Goal: Transaction & Acquisition: Purchase product/service

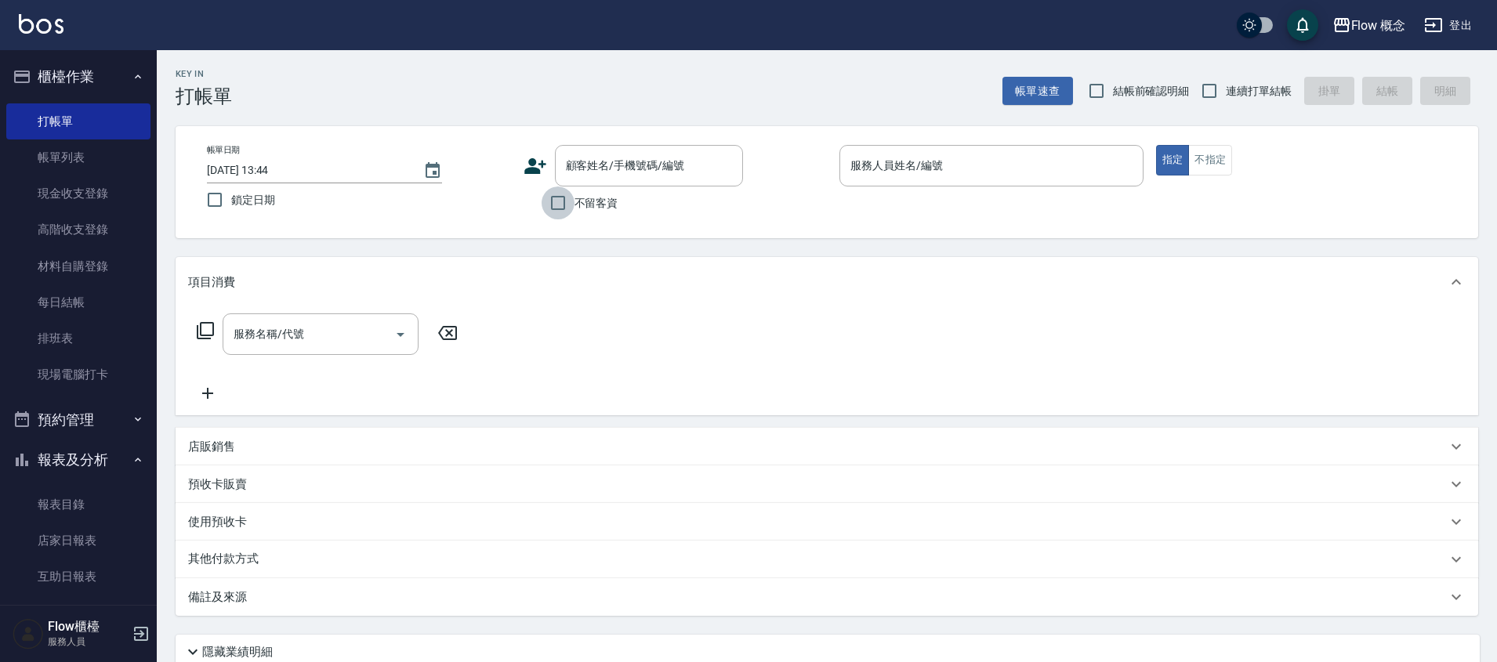
click at [554, 200] on input "不留客資" at bounding box center [557, 202] width 33 height 33
checkbox input "true"
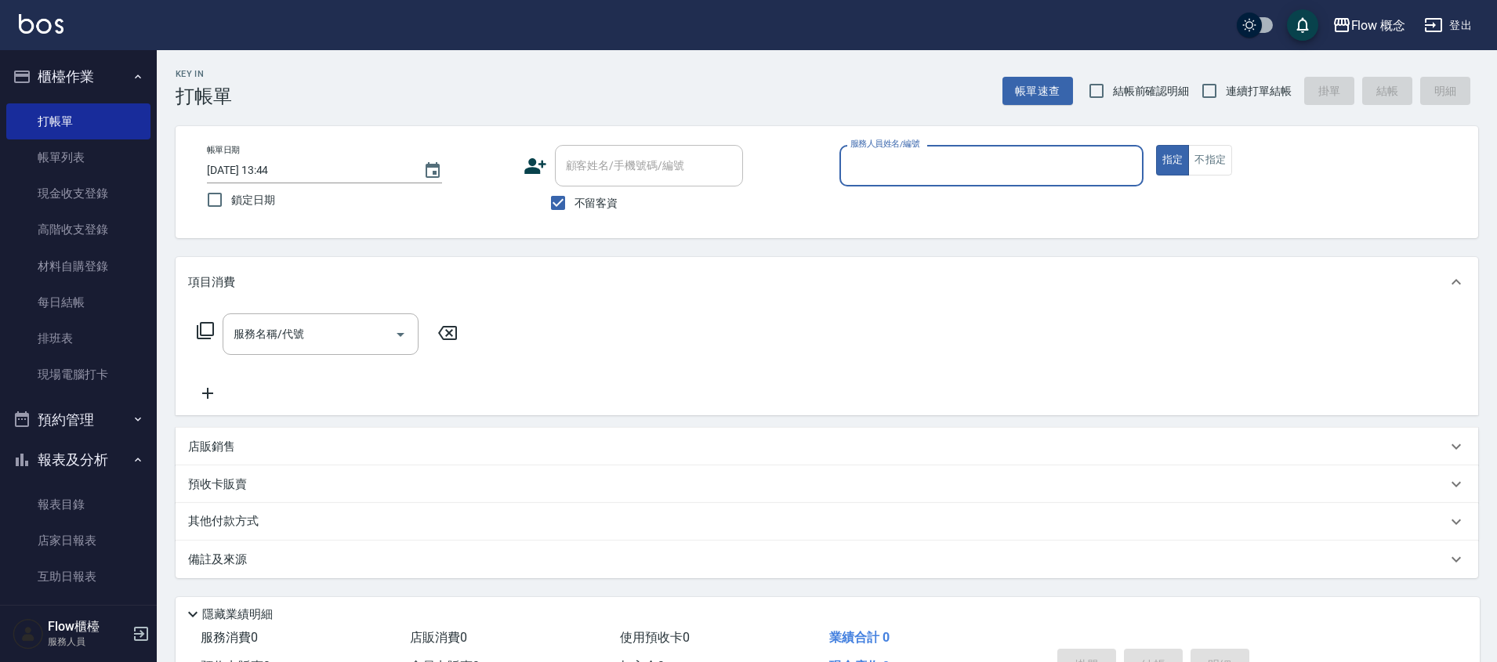
click at [1051, 173] on input "服務人員姓名/編號" at bounding box center [991, 165] width 290 height 27
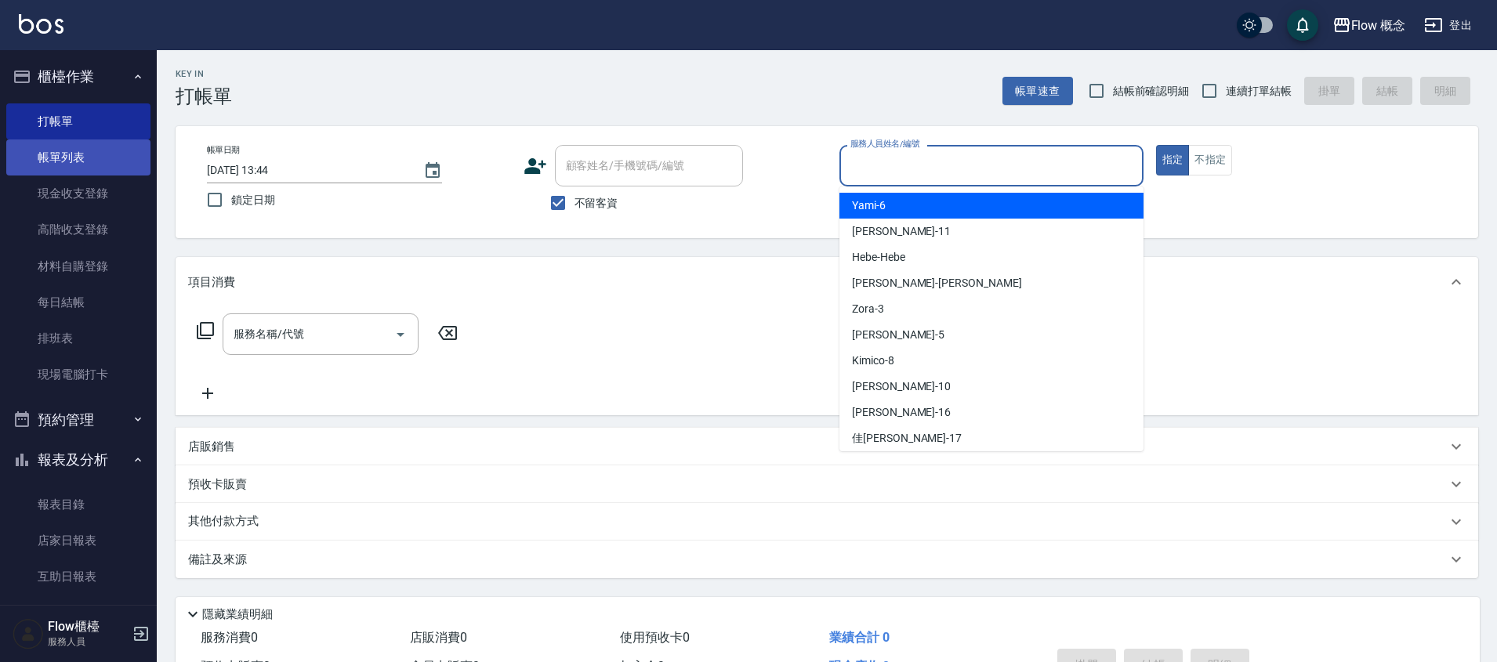
click at [120, 156] on link "帳單列表" at bounding box center [78, 157] width 144 height 36
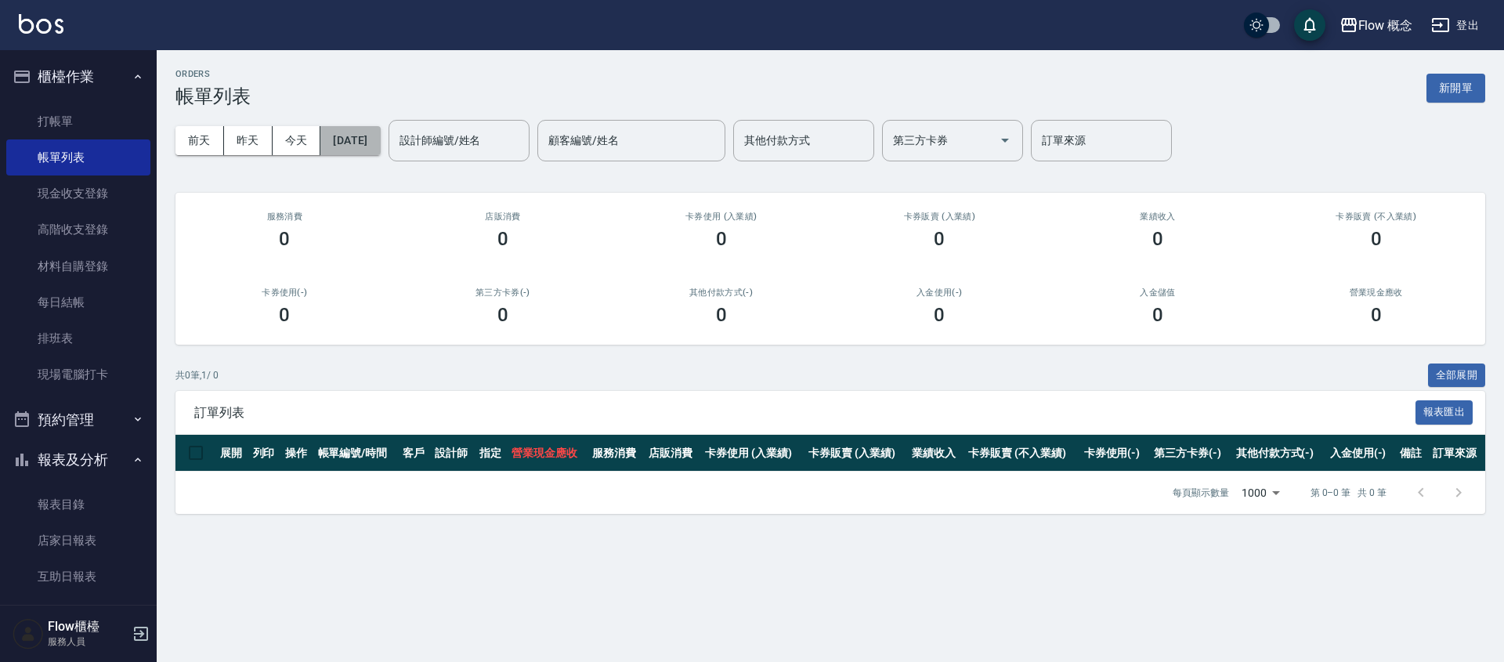
click at [378, 132] on button "[DATE]" at bounding box center [350, 140] width 60 height 29
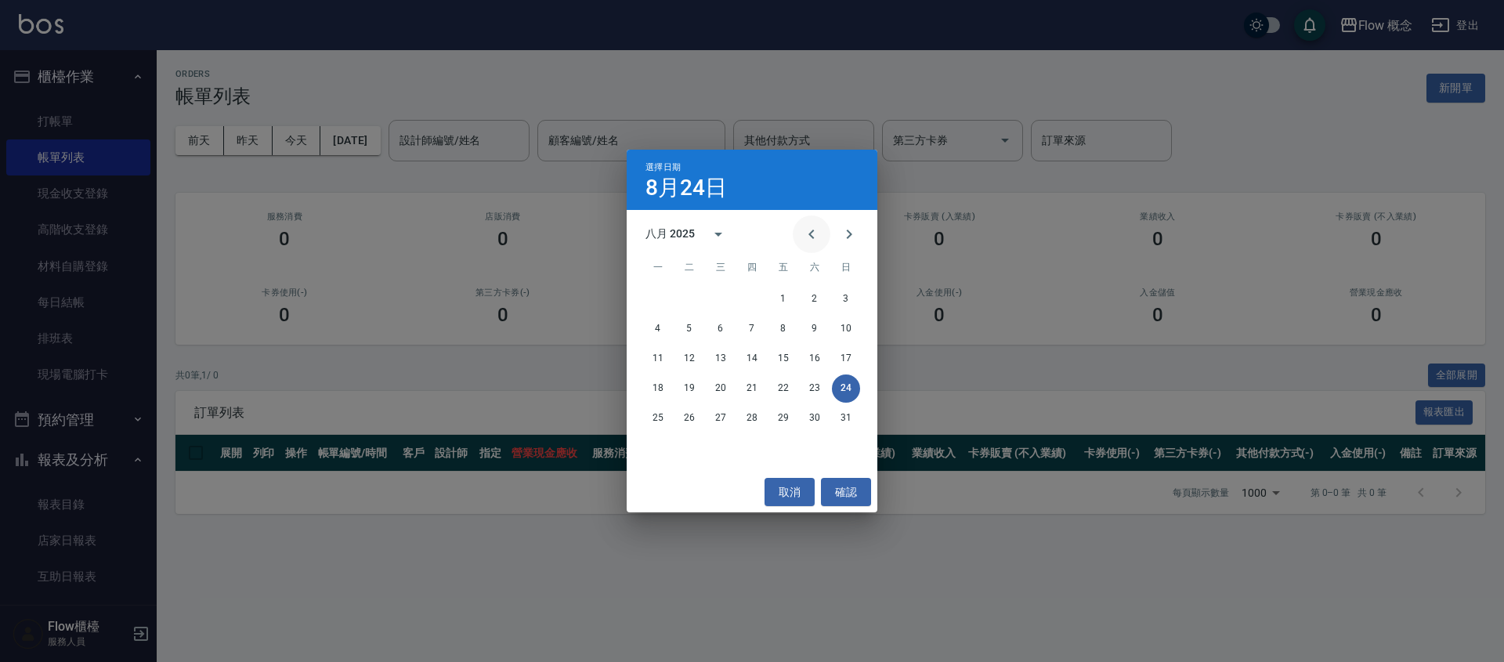
click at [815, 233] on icon "Previous month" at bounding box center [811, 234] width 19 height 19
click at [791, 331] on button "6" at bounding box center [783, 329] width 28 height 28
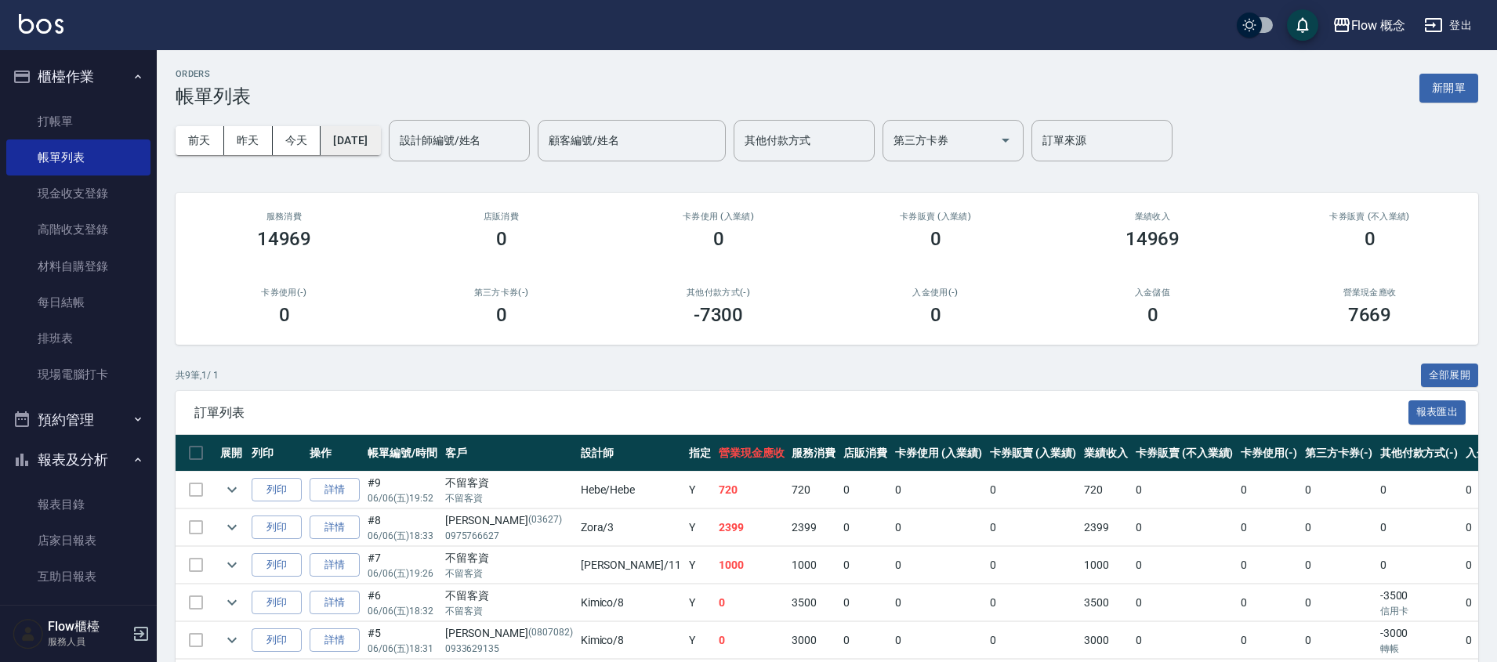
click at [380, 133] on button "[DATE]" at bounding box center [350, 140] width 60 height 29
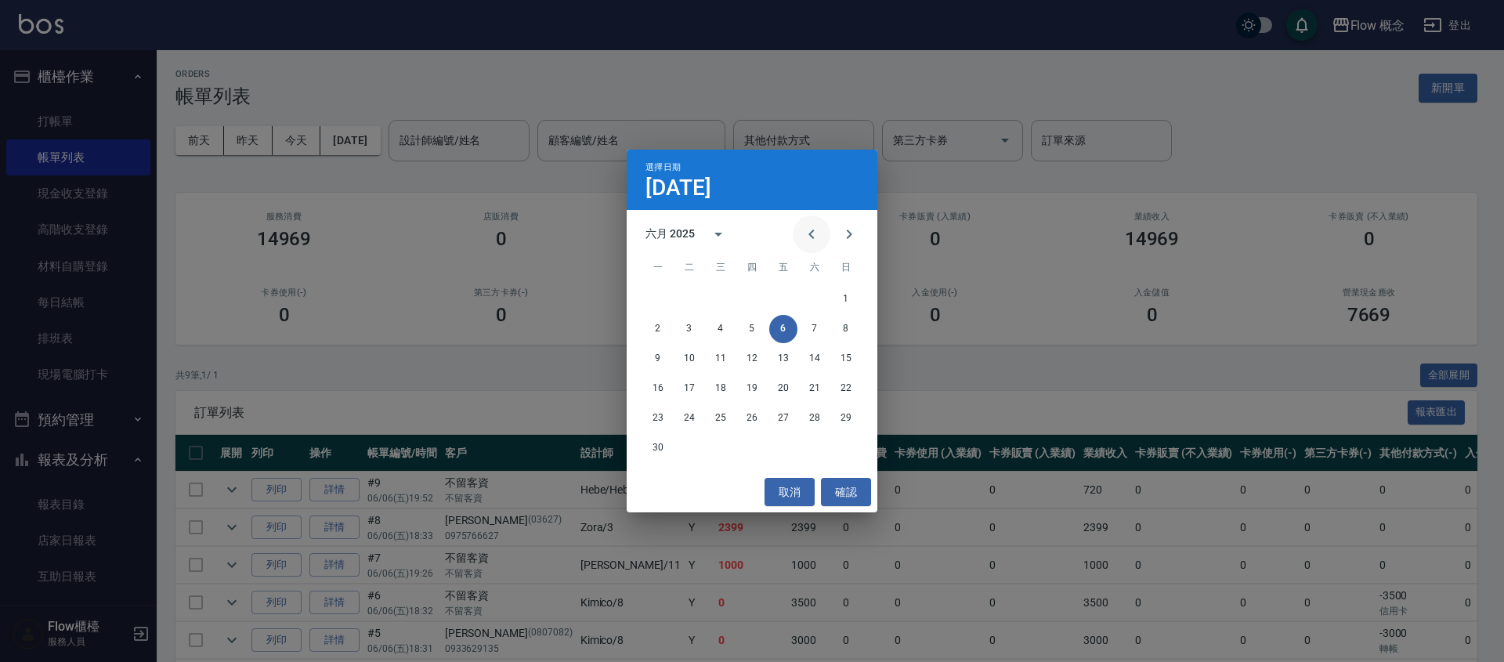
click at [807, 229] on icon "Previous month" at bounding box center [811, 234] width 19 height 19
click at [656, 417] on button "26" at bounding box center [658, 418] width 28 height 28
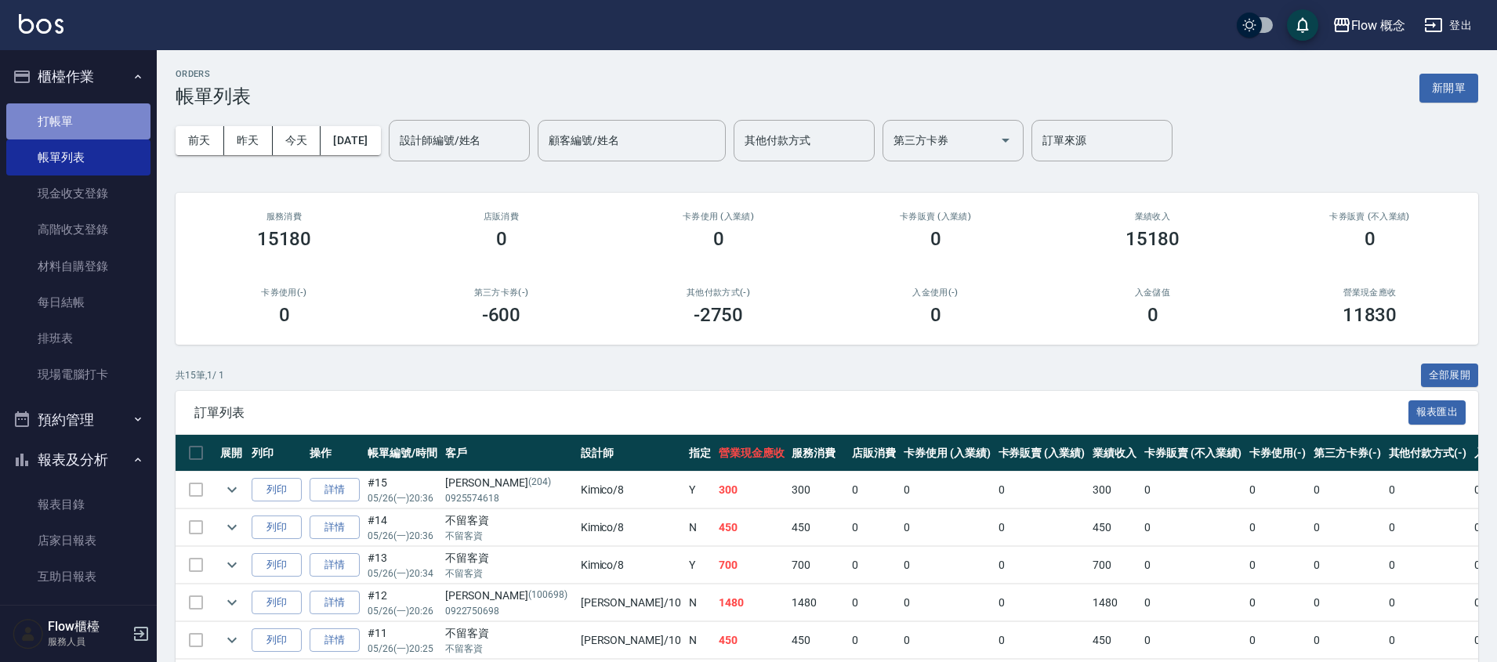
click at [85, 128] on link "打帳單" at bounding box center [78, 121] width 144 height 36
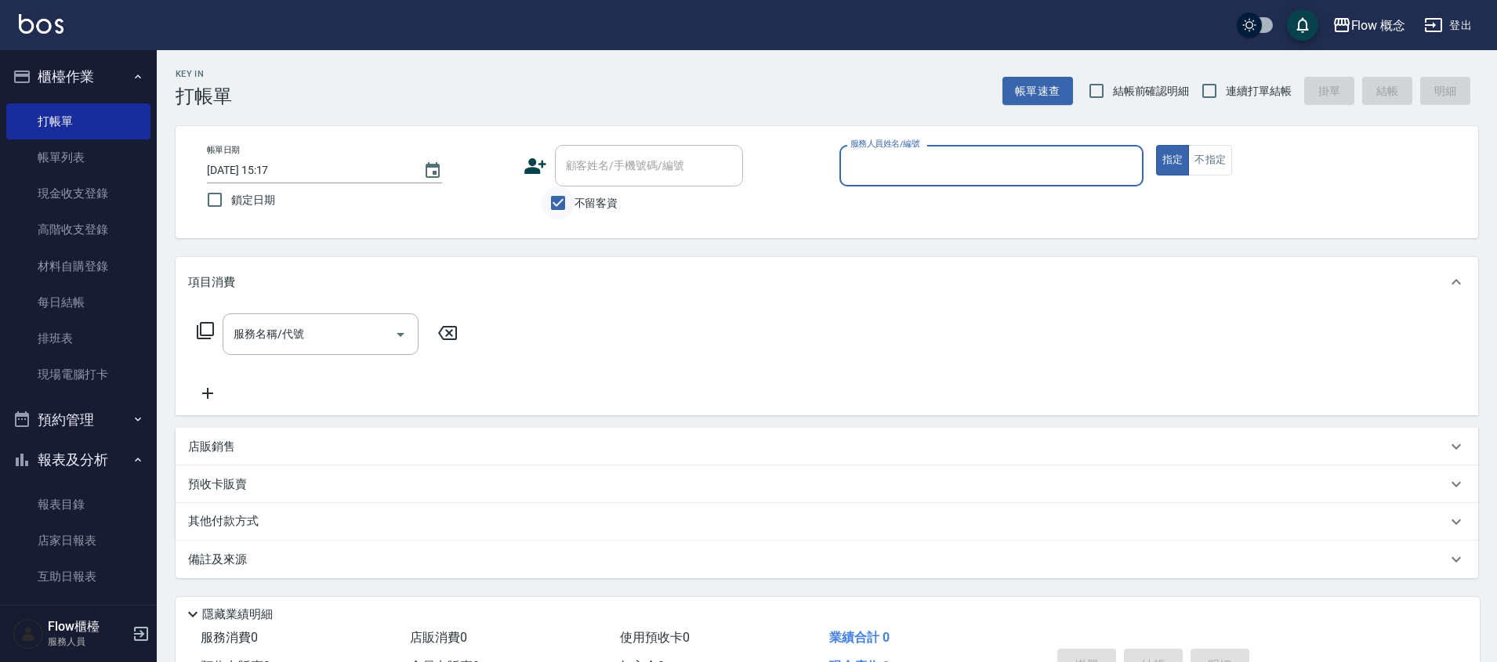
click at [570, 215] on input "不留客資" at bounding box center [557, 202] width 33 height 33
checkbox input "false"
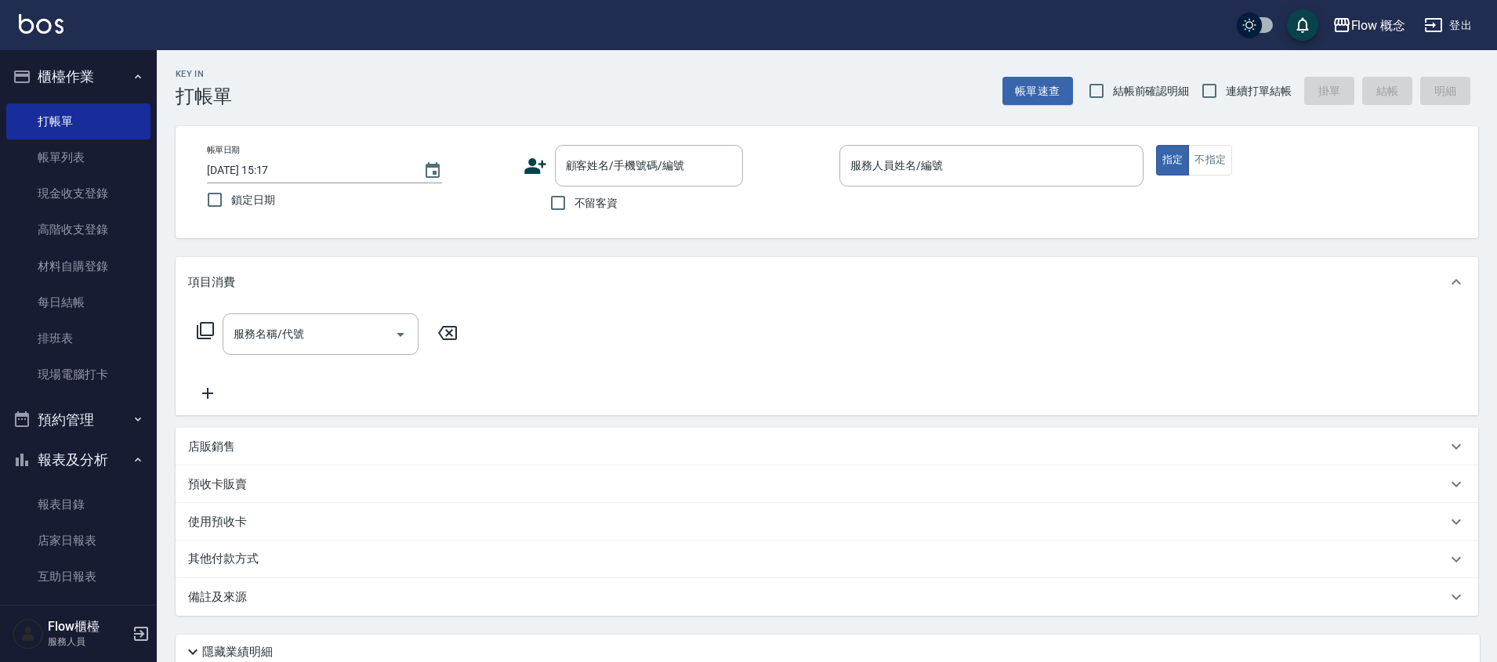
click at [543, 170] on icon at bounding box center [535, 166] width 24 height 24
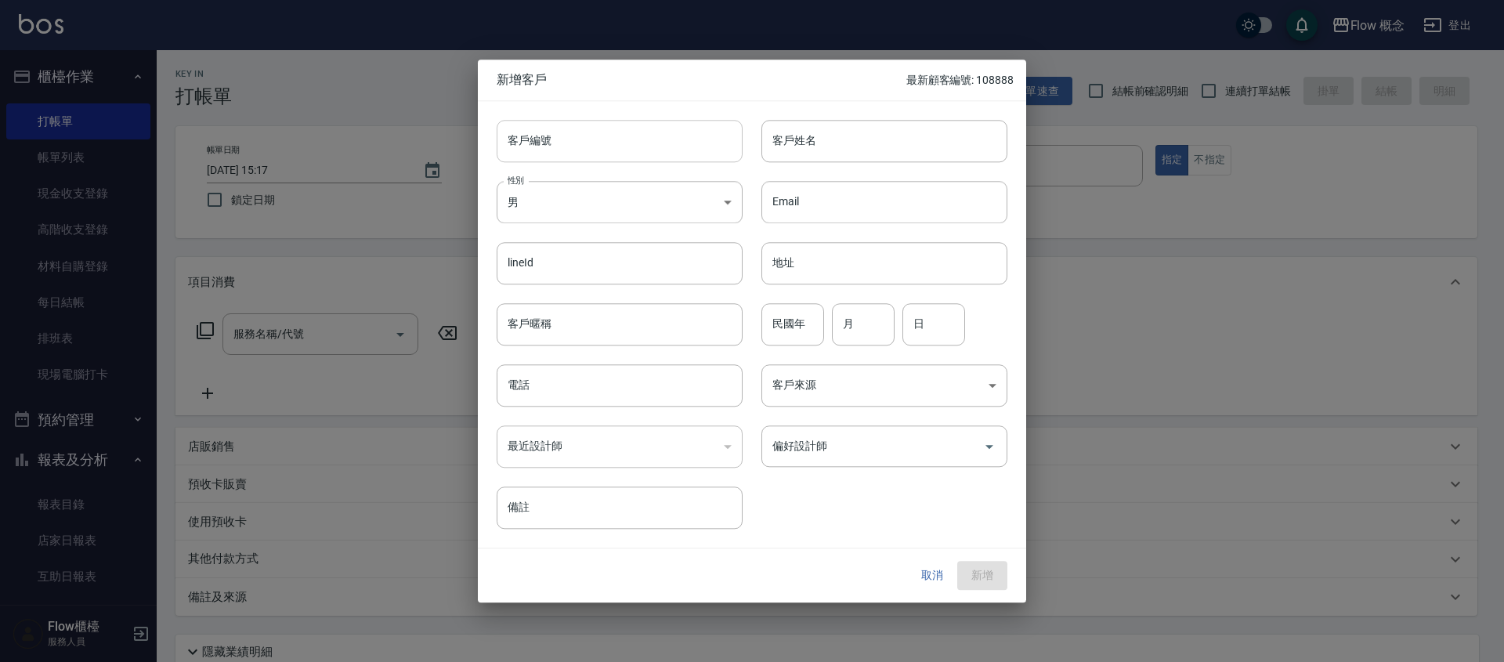
click at [583, 129] on input "客戶編號" at bounding box center [620, 141] width 246 height 42
click at [550, 132] on input "客戶編號" at bounding box center [620, 141] width 246 height 42
click at [794, 152] on input "客戶姓名" at bounding box center [885, 141] width 246 height 42
click at [778, 151] on input "客戶姓名" at bounding box center [885, 141] width 246 height 42
click at [779, 149] on input "客戶姓名" at bounding box center [885, 141] width 246 height 42
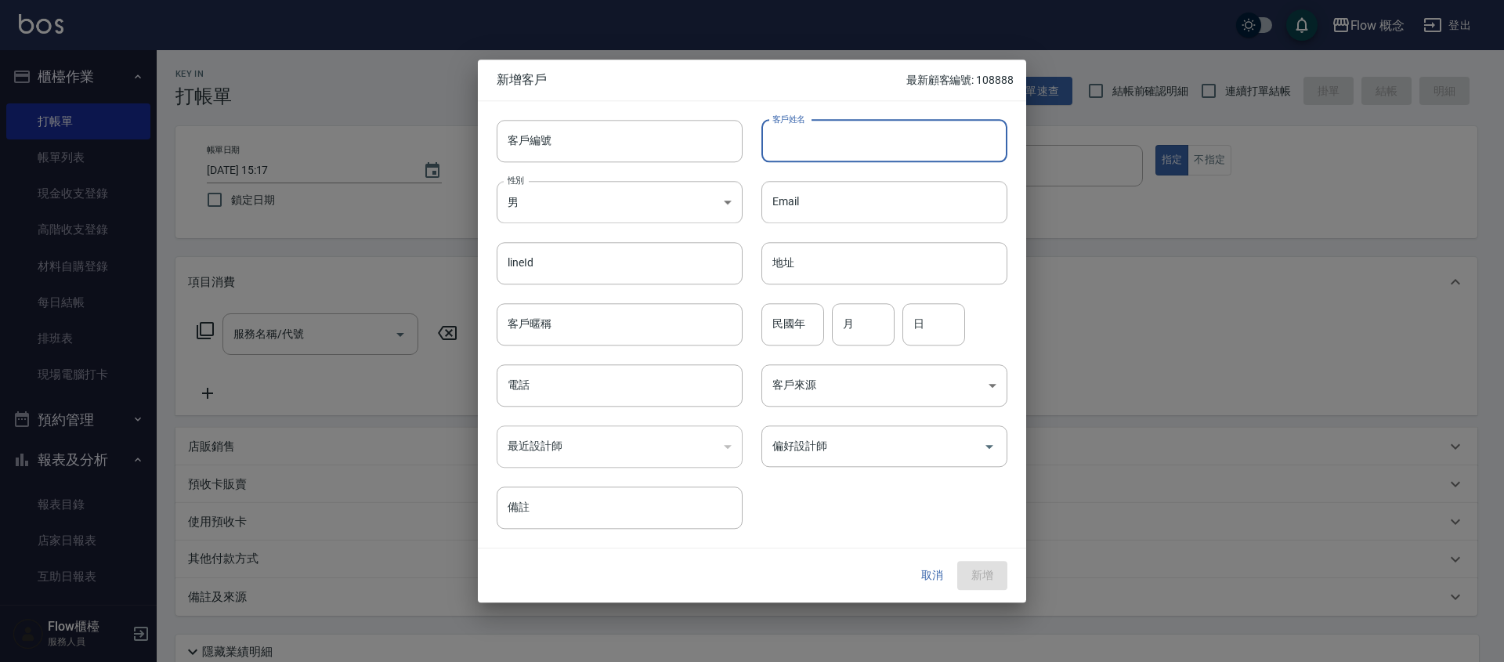
click at [779, 149] on input "客戶姓名" at bounding box center [885, 141] width 246 height 42
type input "f"
type input "4"
type input "t"
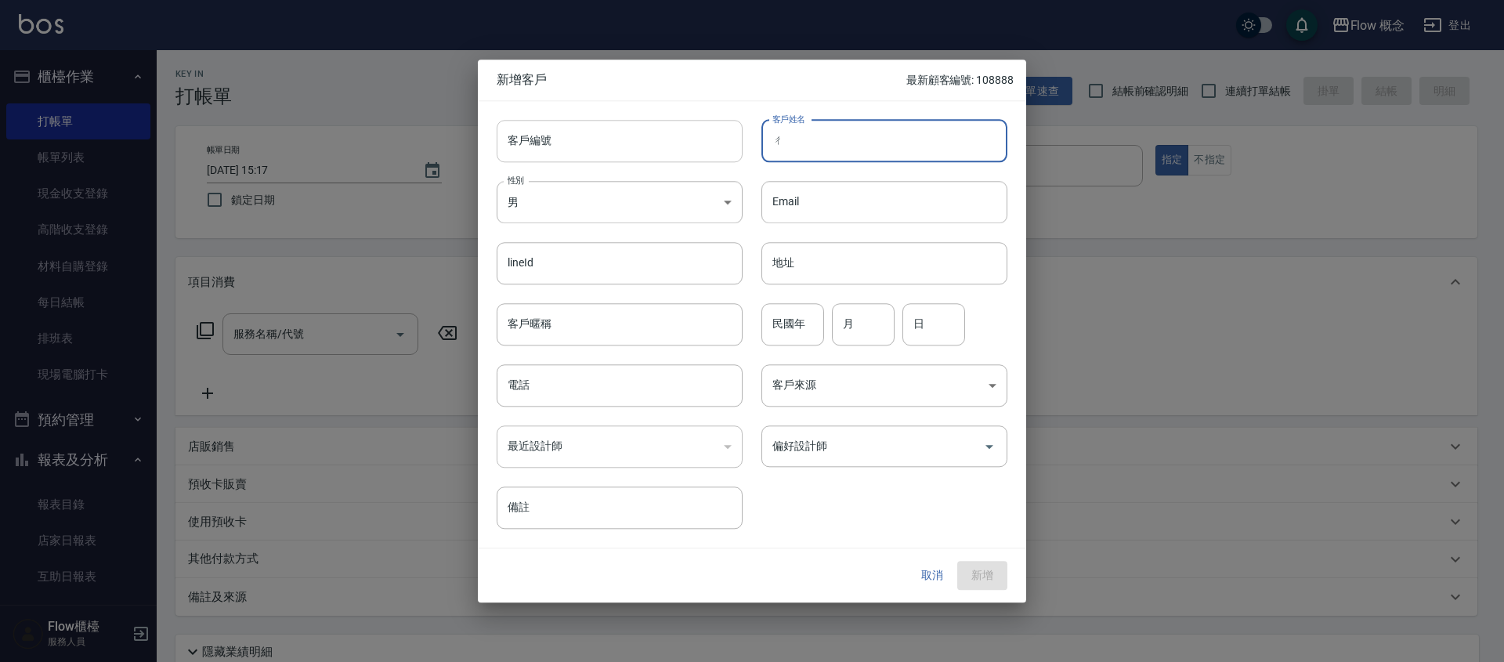
type input "池"
type input "[PERSON_NAME]"
click at [683, 210] on body "Flow 概念 登出 櫃檯作業 打帳單 帳單列表 現金收支登錄 高階收支登錄 材料自購登錄 每日結帳 排班表 現場電腦打卡 預約管理 預約管理 單日預約紀錄 …" at bounding box center [752, 393] width 1504 height 786
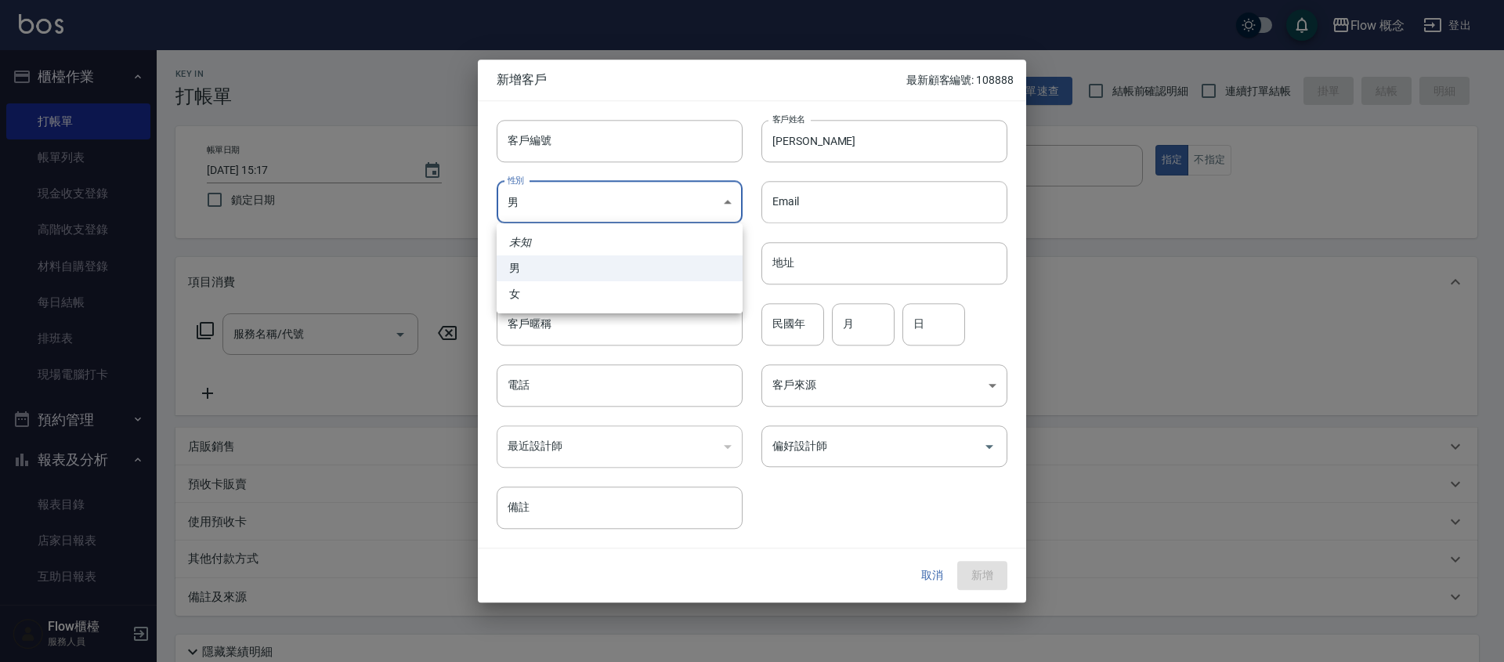
click at [687, 277] on li "男" at bounding box center [620, 268] width 246 height 26
click at [644, 215] on body "Flow 概念 登出 櫃檯作業 打帳單 帳單列表 現金收支登錄 高階收支登錄 材料自購登錄 每日結帳 排班表 現場電腦打卡 預約管理 預約管理 單日預約紀錄 …" at bounding box center [752, 393] width 1504 height 786
click at [639, 282] on li "女" at bounding box center [620, 294] width 246 height 26
type input "[DEMOGRAPHIC_DATA]"
click at [628, 139] on input "客戶編號" at bounding box center [620, 141] width 246 height 42
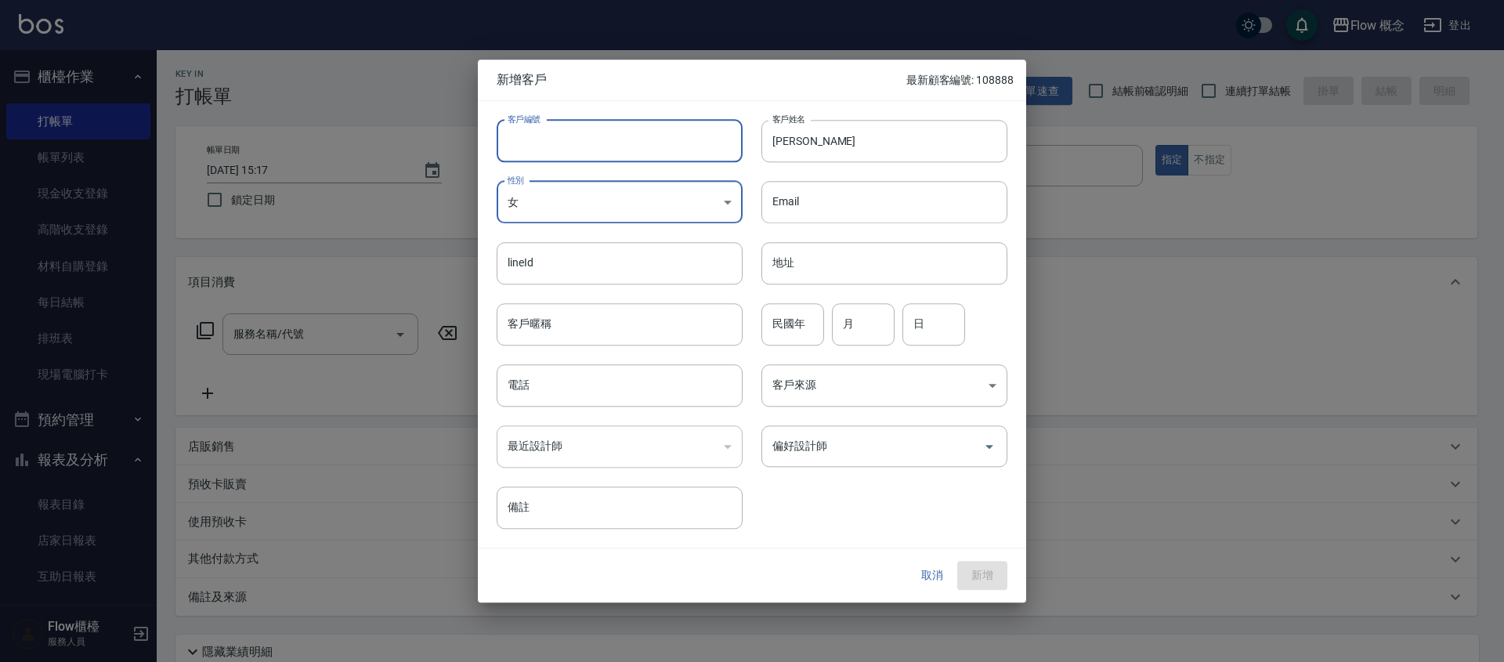
type input "０"
type input "0"
type input "505011"
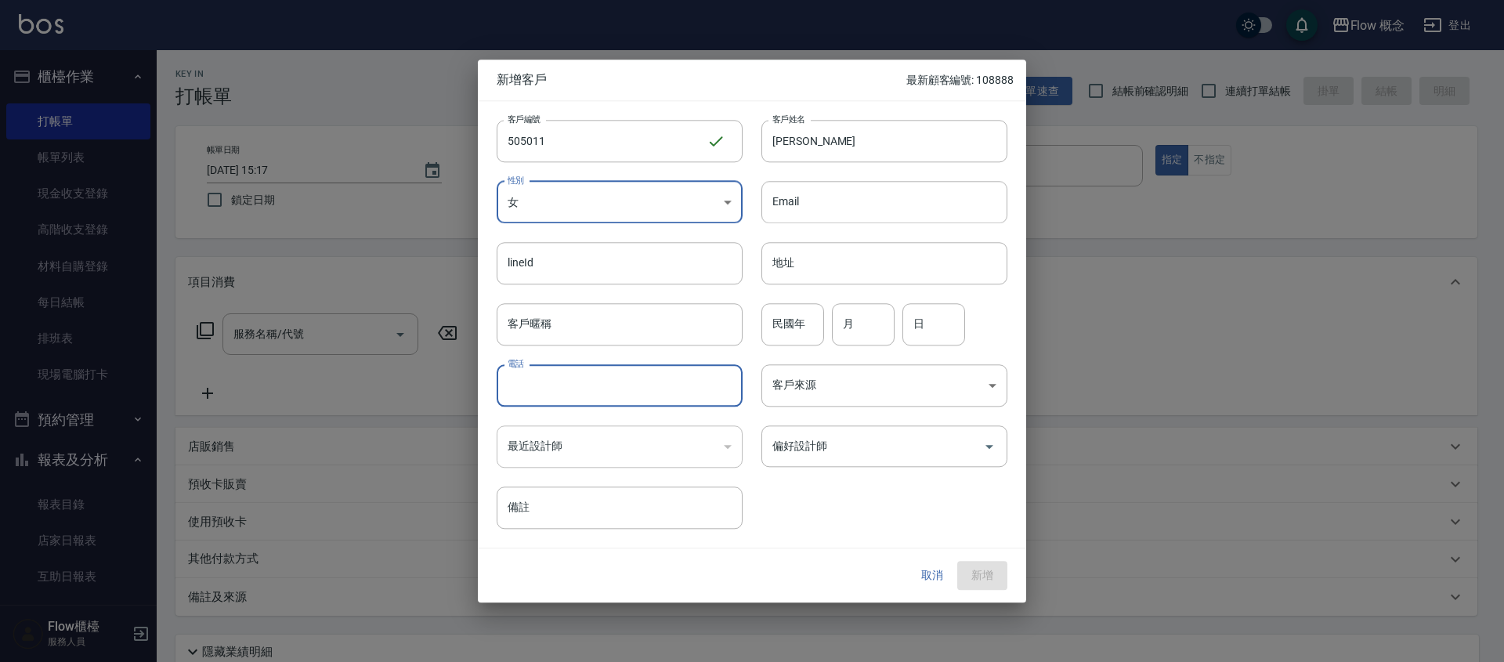
click at [561, 382] on input "電話" at bounding box center [620, 385] width 246 height 42
type input "0979286505"
click at [780, 382] on body "Flow 概念 登出 櫃檯作業 打帳單 帳單列表 現金收支登錄 高階收支登錄 材料自購登錄 每日結帳 排班表 現場電腦打卡 預約管理 預約管理 單日預約紀錄 …" at bounding box center [752, 393] width 1504 height 786
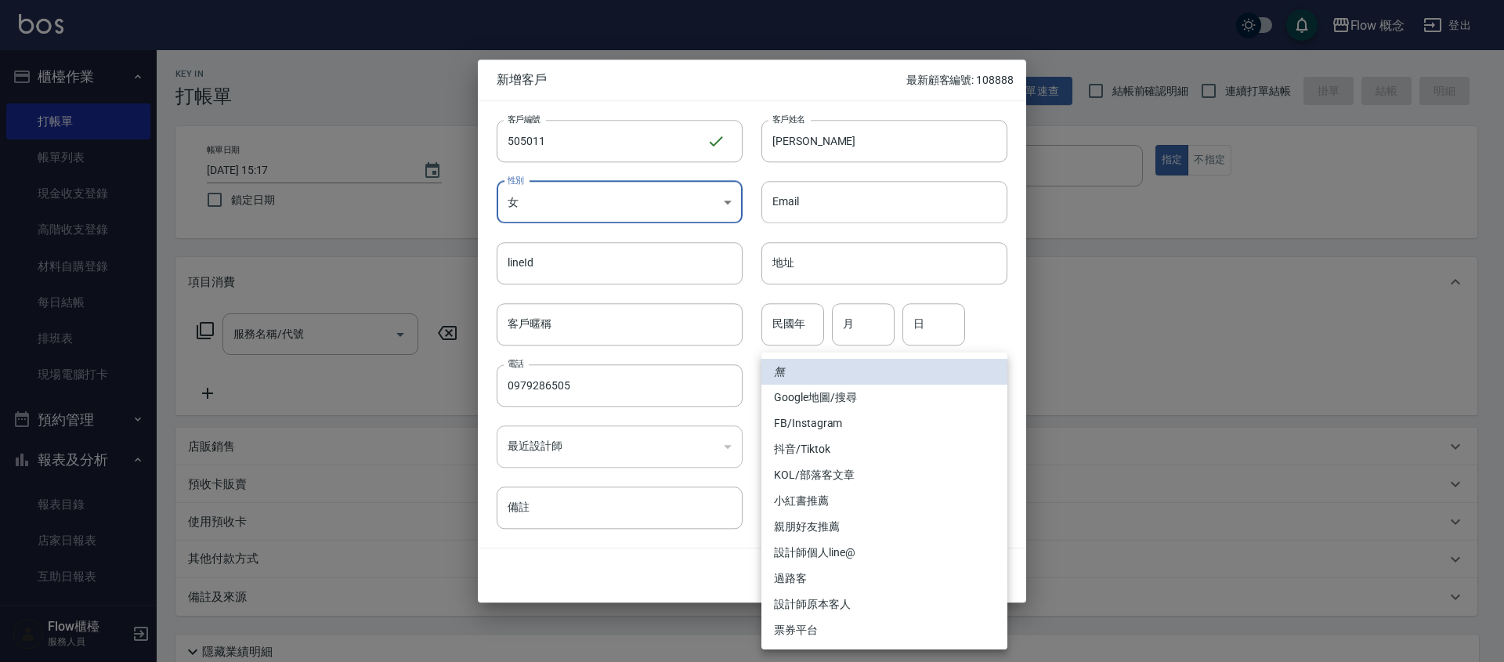
click at [784, 494] on li "小紅書推薦" at bounding box center [885, 501] width 246 height 26
type input "小紅書推薦"
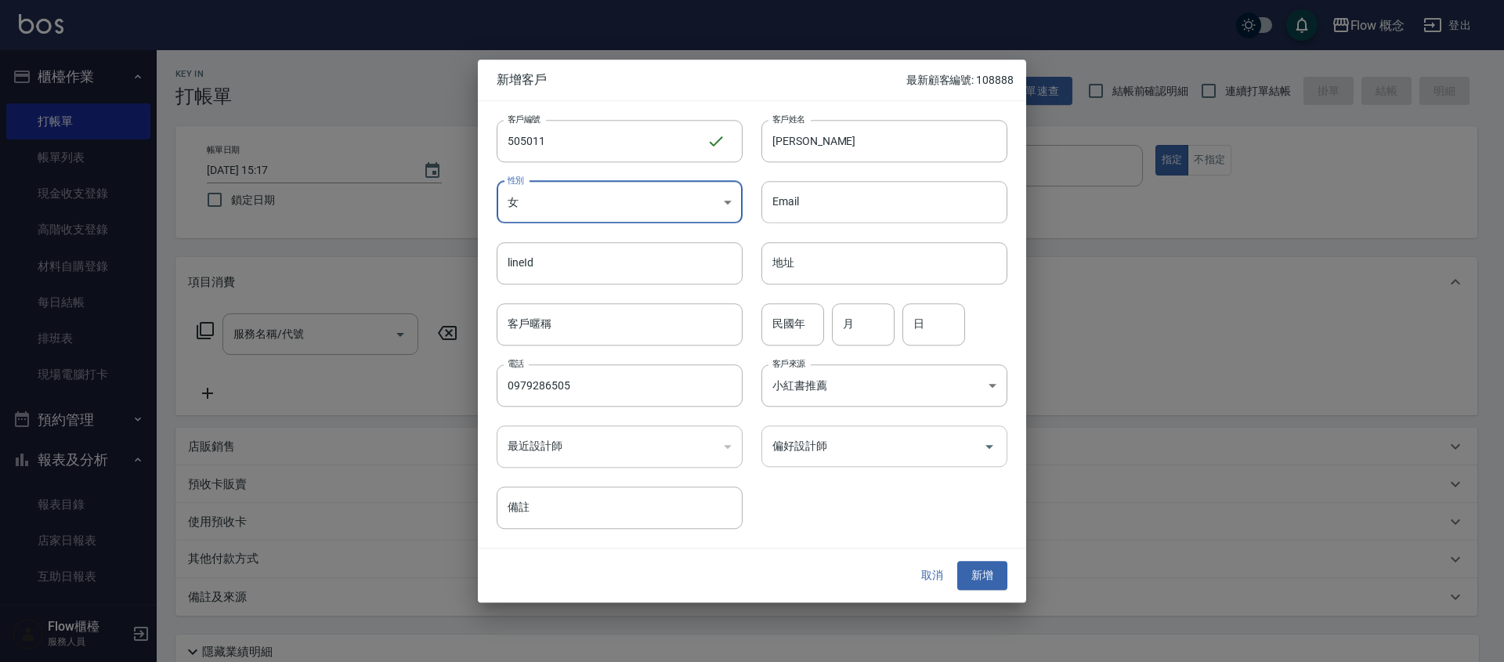
click at [804, 460] on div "偏好設計師" at bounding box center [885, 446] width 246 height 42
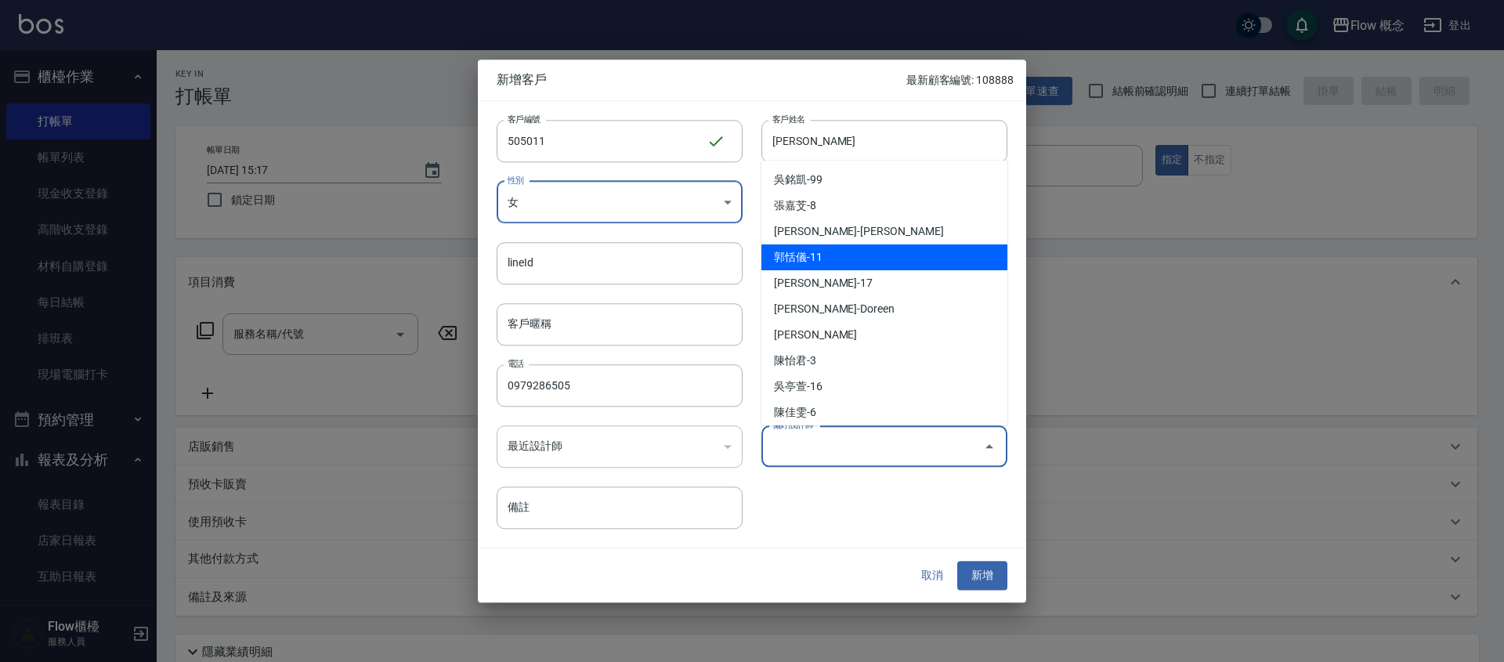
click at [849, 266] on li "郭恬儀-11" at bounding box center [885, 257] width 246 height 26
type input "[PERSON_NAME]"
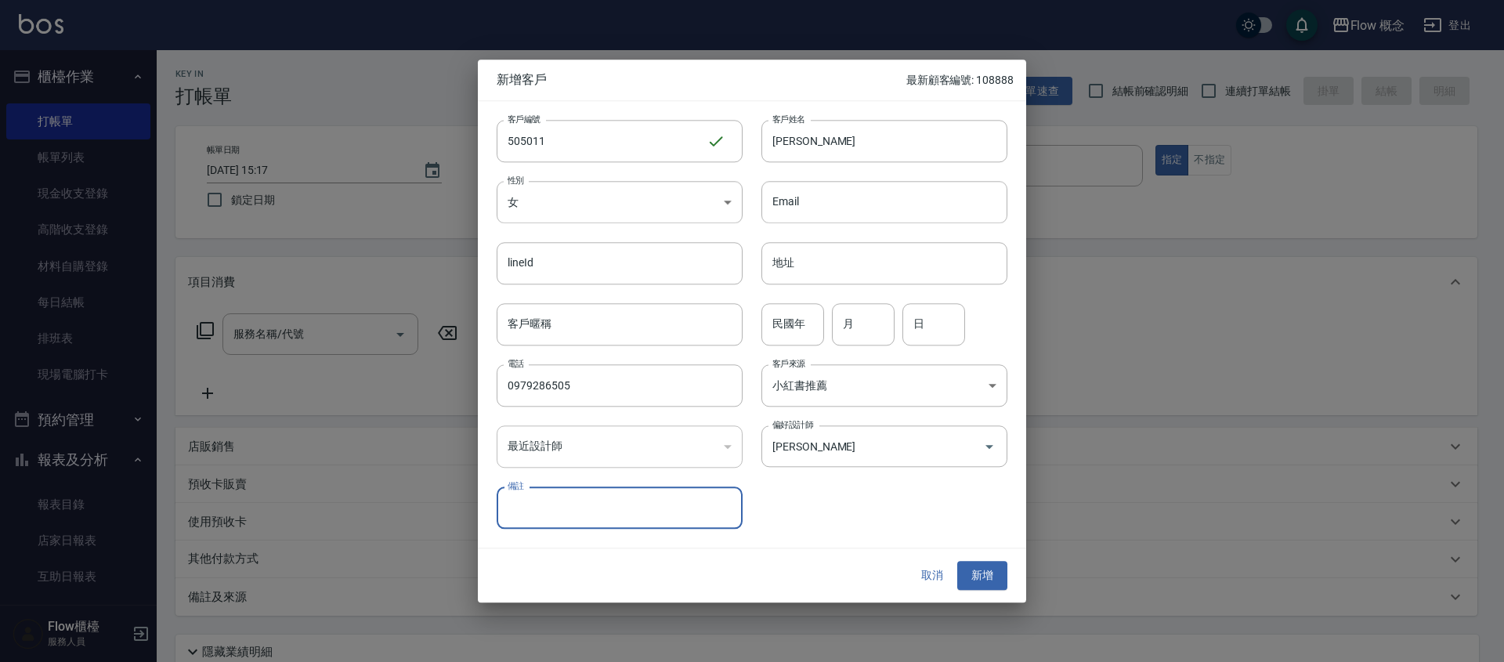
click at [765, 501] on div "客戶編號 505011 ​ 客戶編號 客戶姓名 [PERSON_NAME]姓名 性別 女 [DEMOGRAPHIC_DATA] 性別 Email Email …" at bounding box center [743, 315] width 530 height 429
click at [987, 572] on button "新增" at bounding box center [982, 576] width 50 height 29
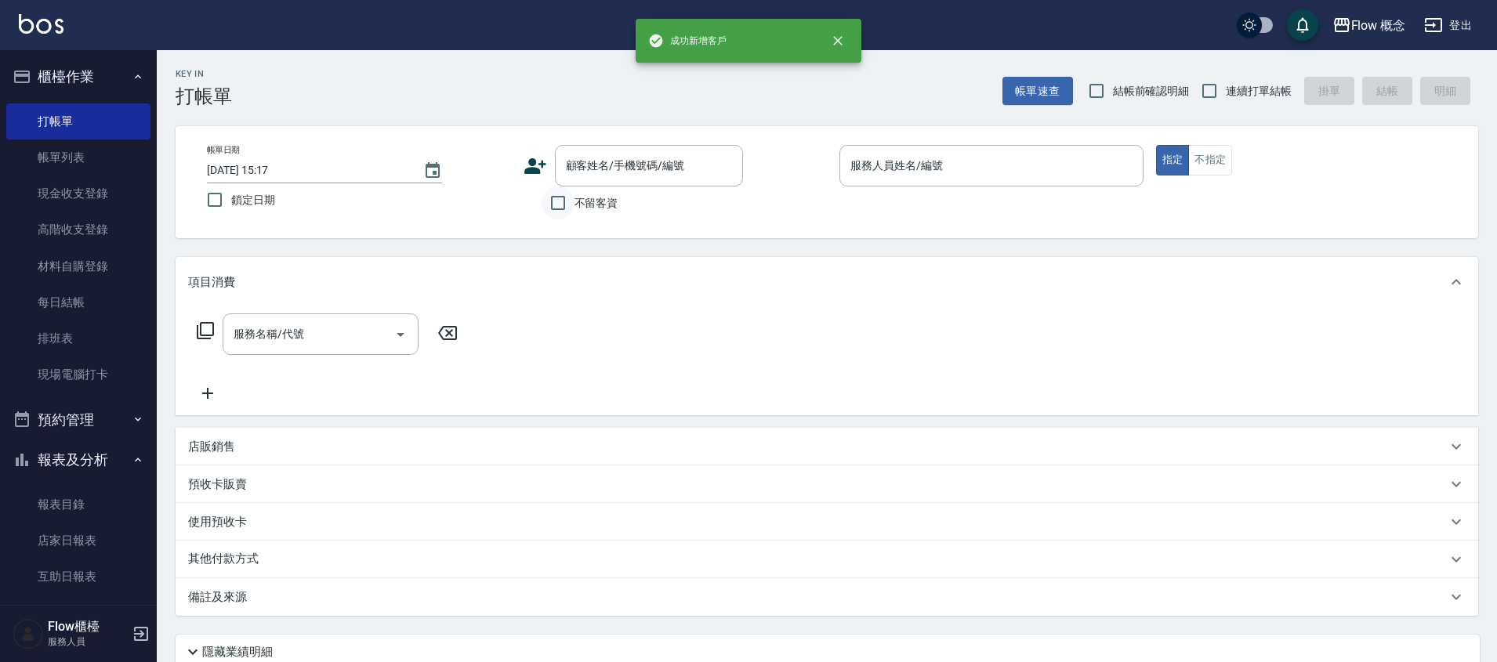
click at [561, 201] on input "不留客資" at bounding box center [557, 202] width 33 height 33
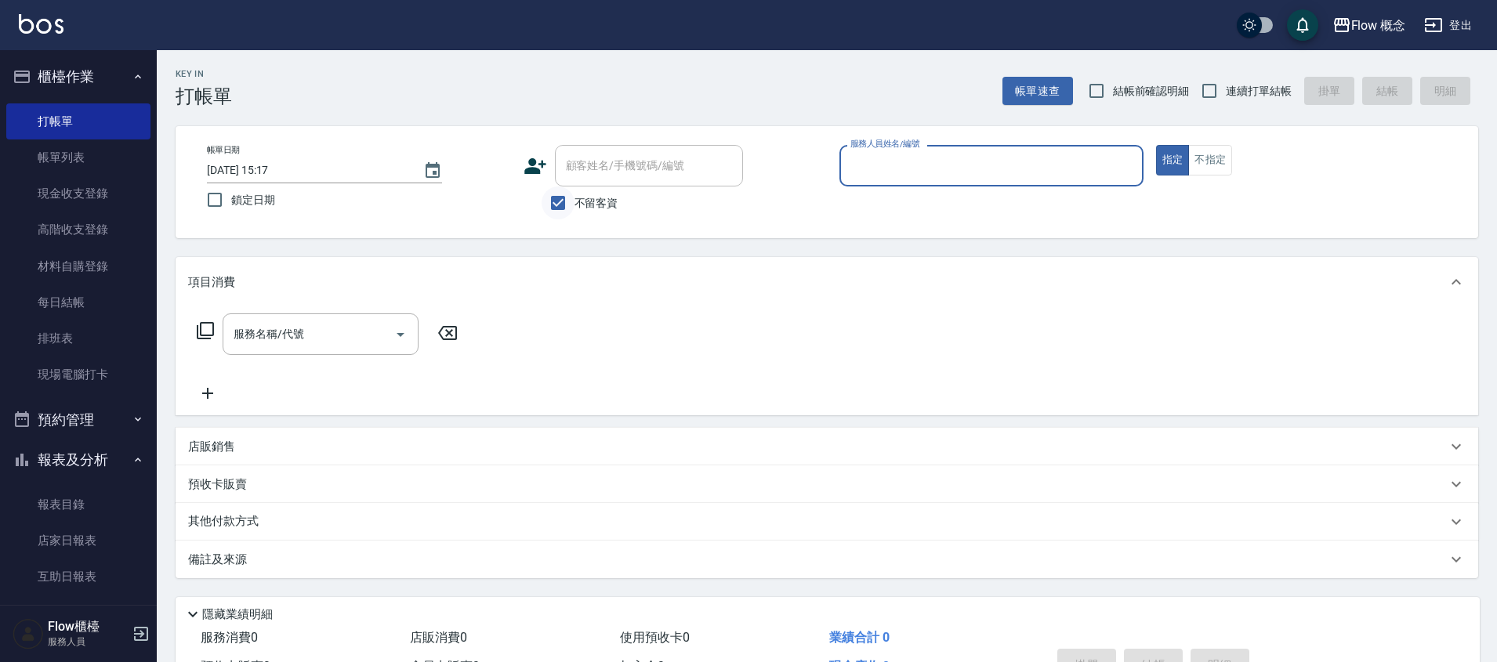
click at [567, 195] on input "不留客資" at bounding box center [557, 202] width 33 height 33
checkbox input "false"
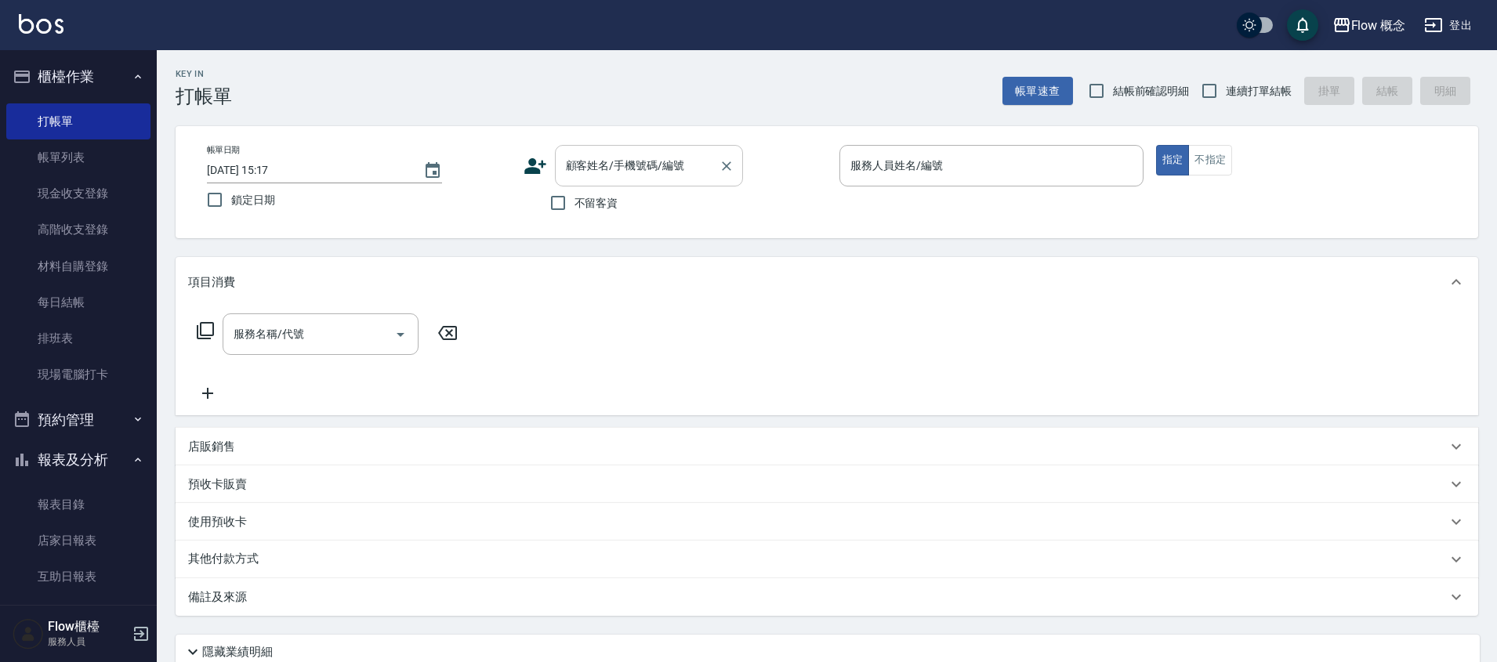
click at [588, 179] on input "顧客姓名/手機號碼/編號" at bounding box center [637, 165] width 150 height 27
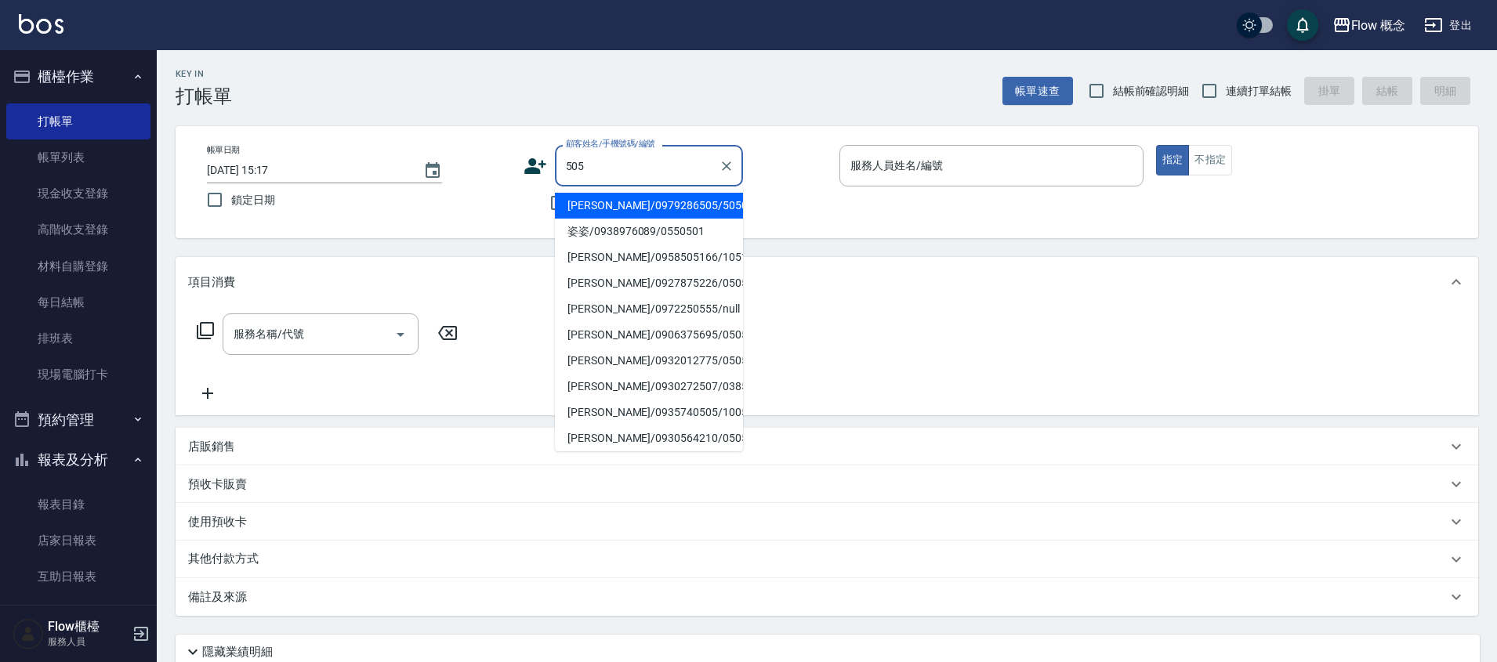
click at [604, 216] on li "[PERSON_NAME]/0979286505/505011" at bounding box center [649, 206] width 188 height 26
type input "[PERSON_NAME]/0979286505/505011"
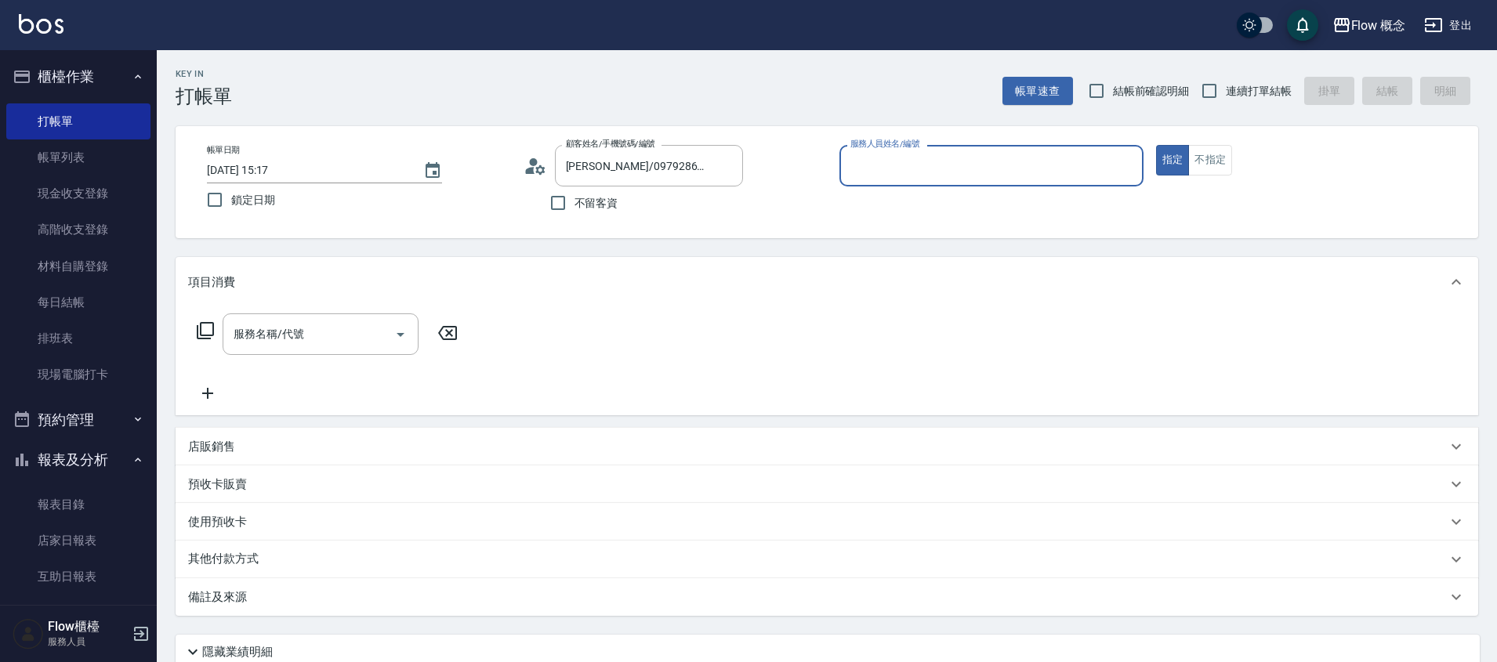
type input "[PERSON_NAME]-11"
click at [215, 333] on div "服務名稱/代號 服務名稱/代號" at bounding box center [327, 334] width 279 height 42
click at [205, 332] on icon at bounding box center [205, 330] width 19 height 19
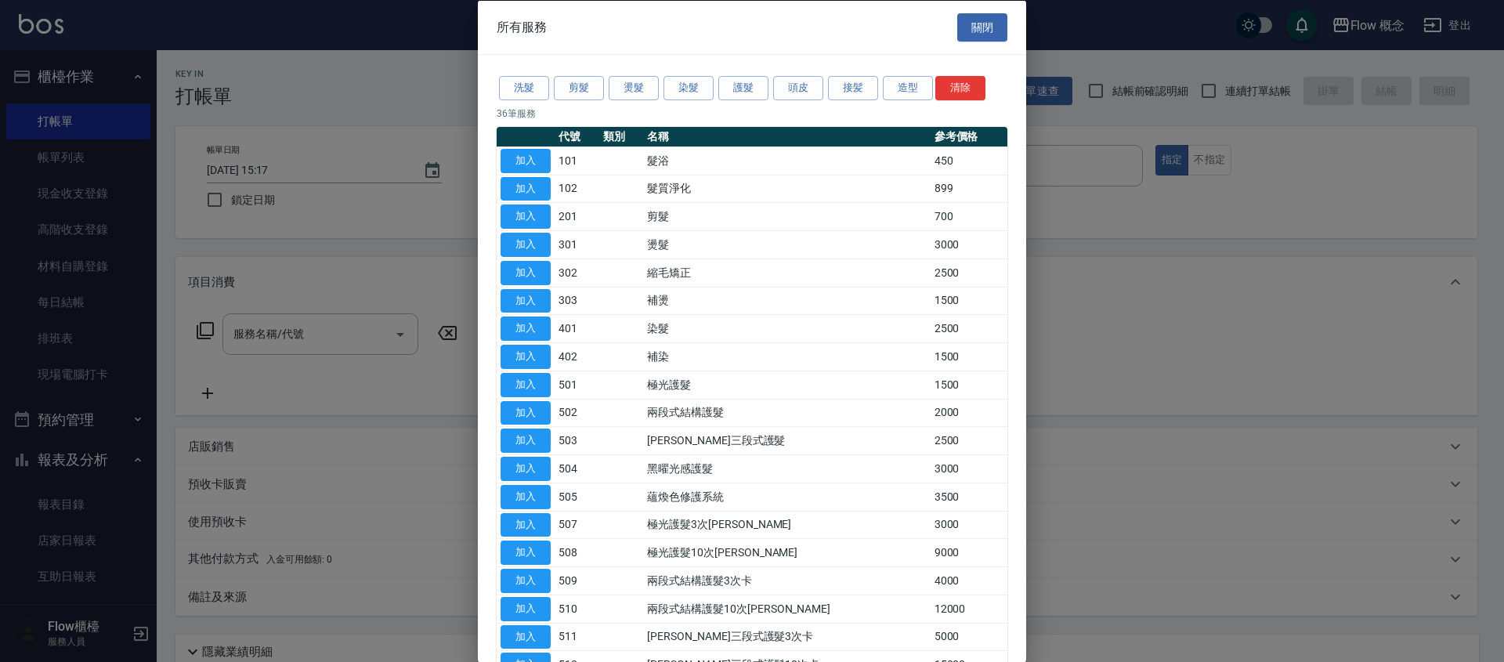
click at [686, 103] on div "洗髮 剪髮 燙髮 染髮 護髮 頭皮 接髪 造型 清除 36 筆服務 代號 類別 名稱 參考價格 加入 101 髮浴 450 加入 102 髮質淨化 899 加…" at bounding box center [752, 615] width 548 height 1120
click at [682, 89] on button "染髮" at bounding box center [689, 88] width 50 height 24
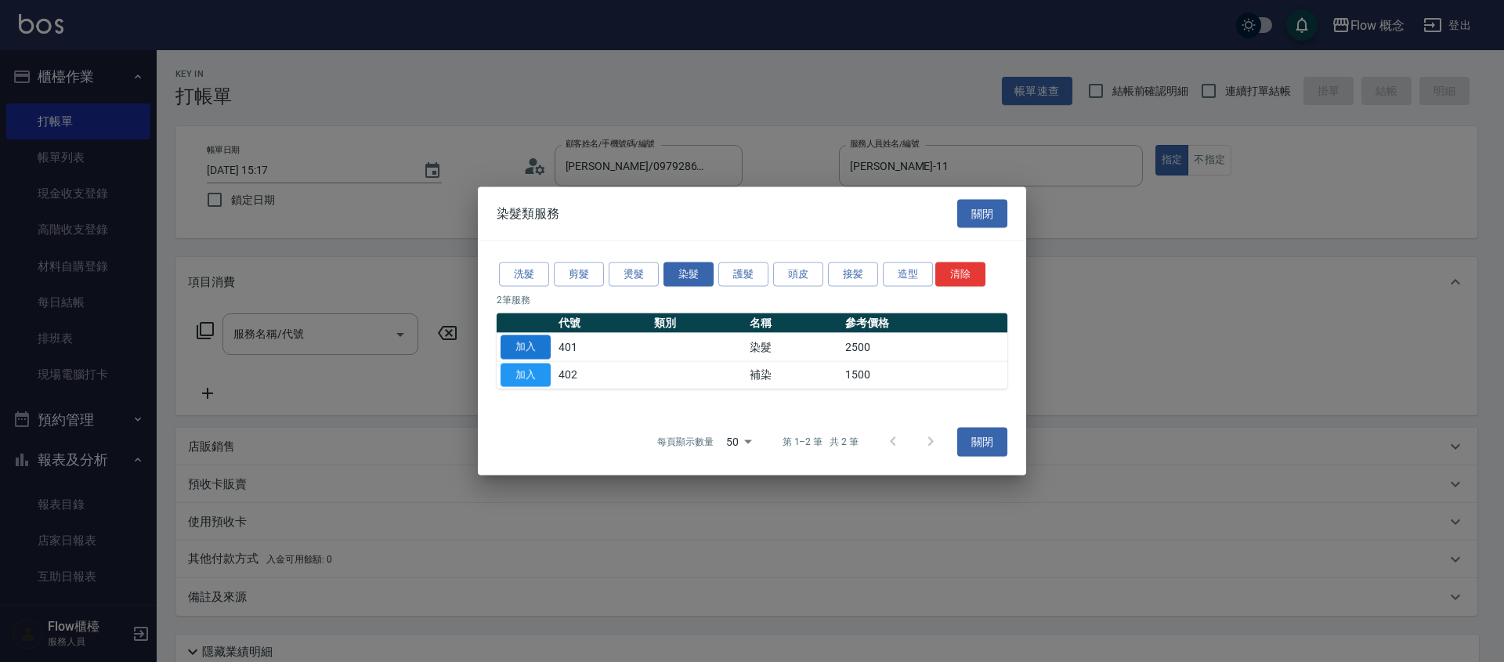
click at [524, 336] on button "加入" at bounding box center [526, 347] width 50 height 24
type input "染髮(401)"
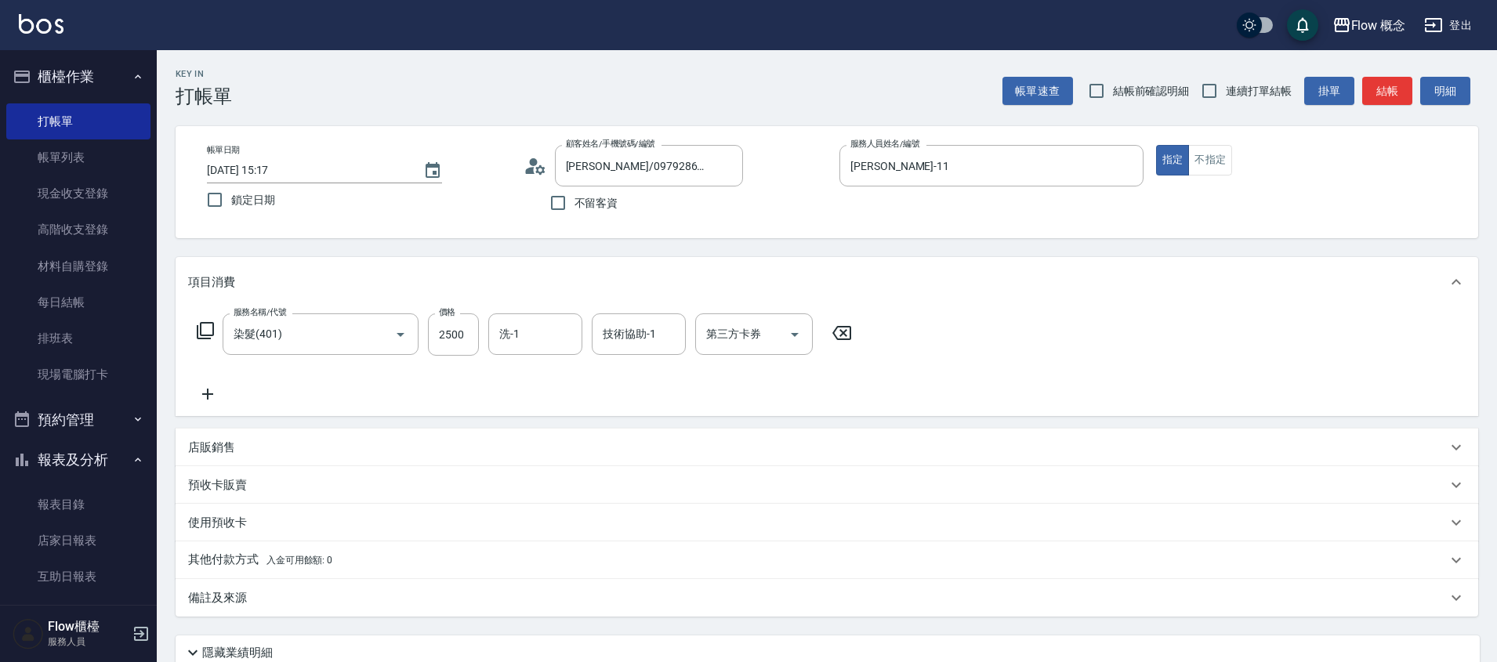
click at [838, 334] on icon at bounding box center [841, 333] width 39 height 19
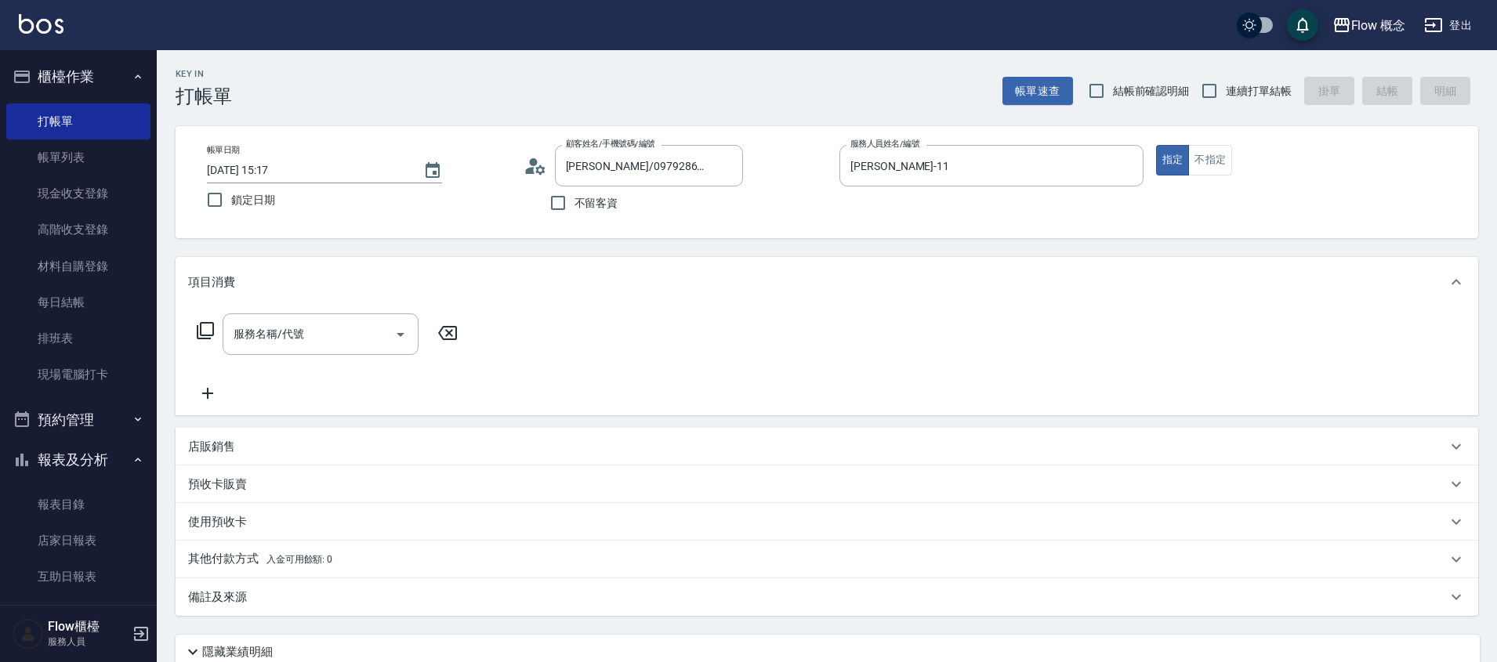
click at [210, 335] on icon at bounding box center [205, 330] width 17 height 17
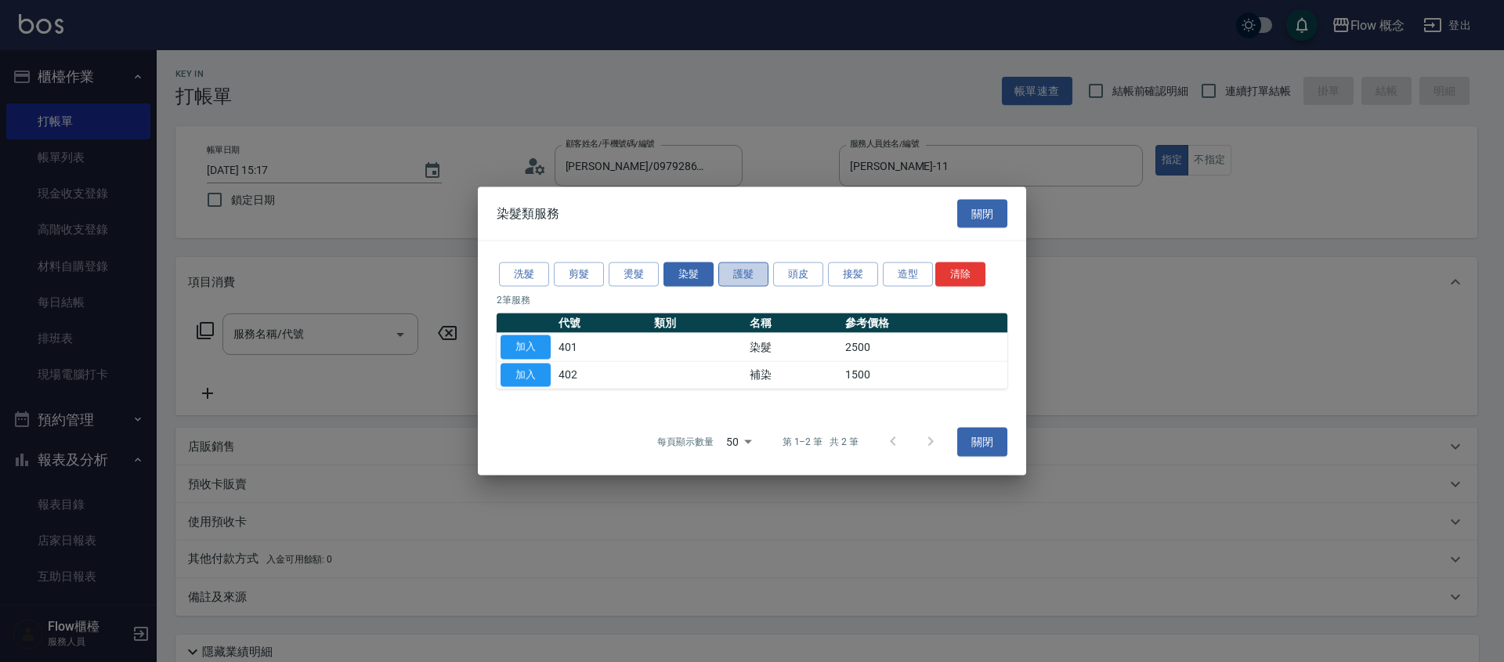
click at [743, 274] on button "護髮" at bounding box center [743, 274] width 50 height 24
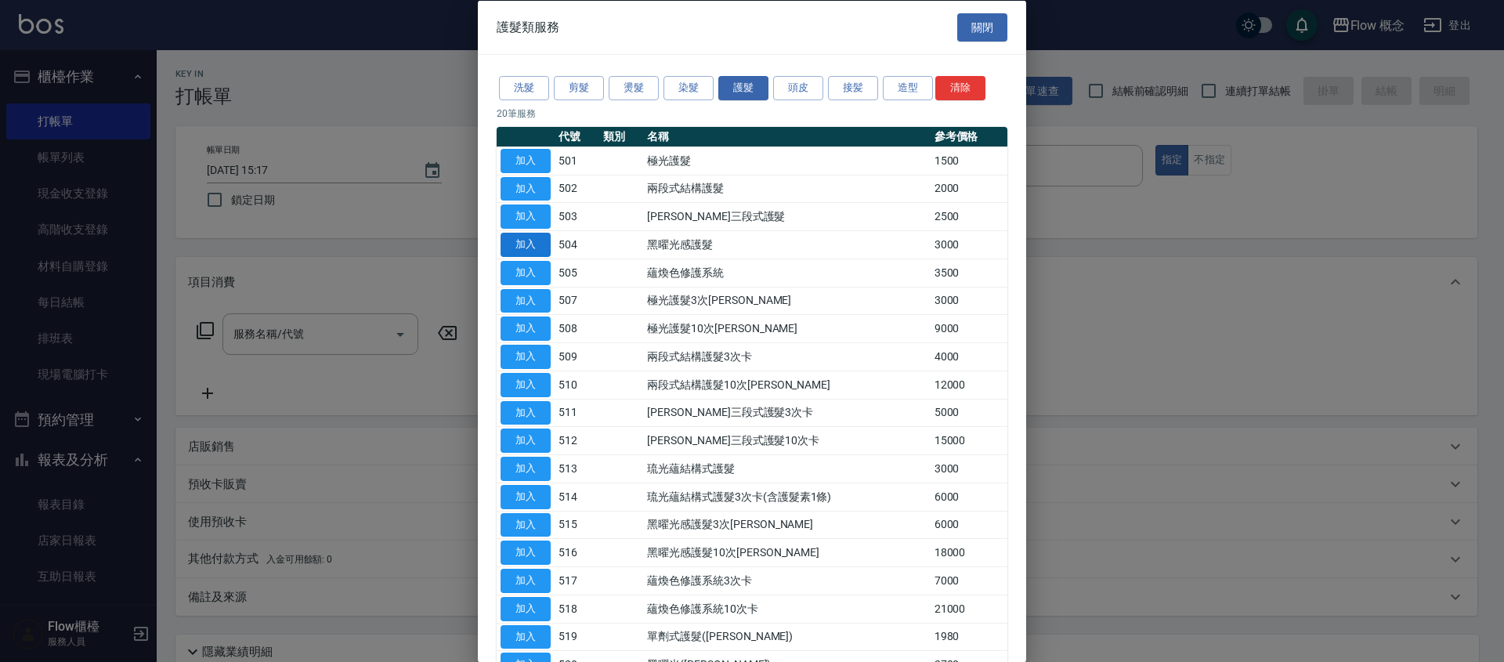
click at [525, 241] on button "加入" at bounding box center [526, 245] width 50 height 24
type input "黑曜光感護髮(504)"
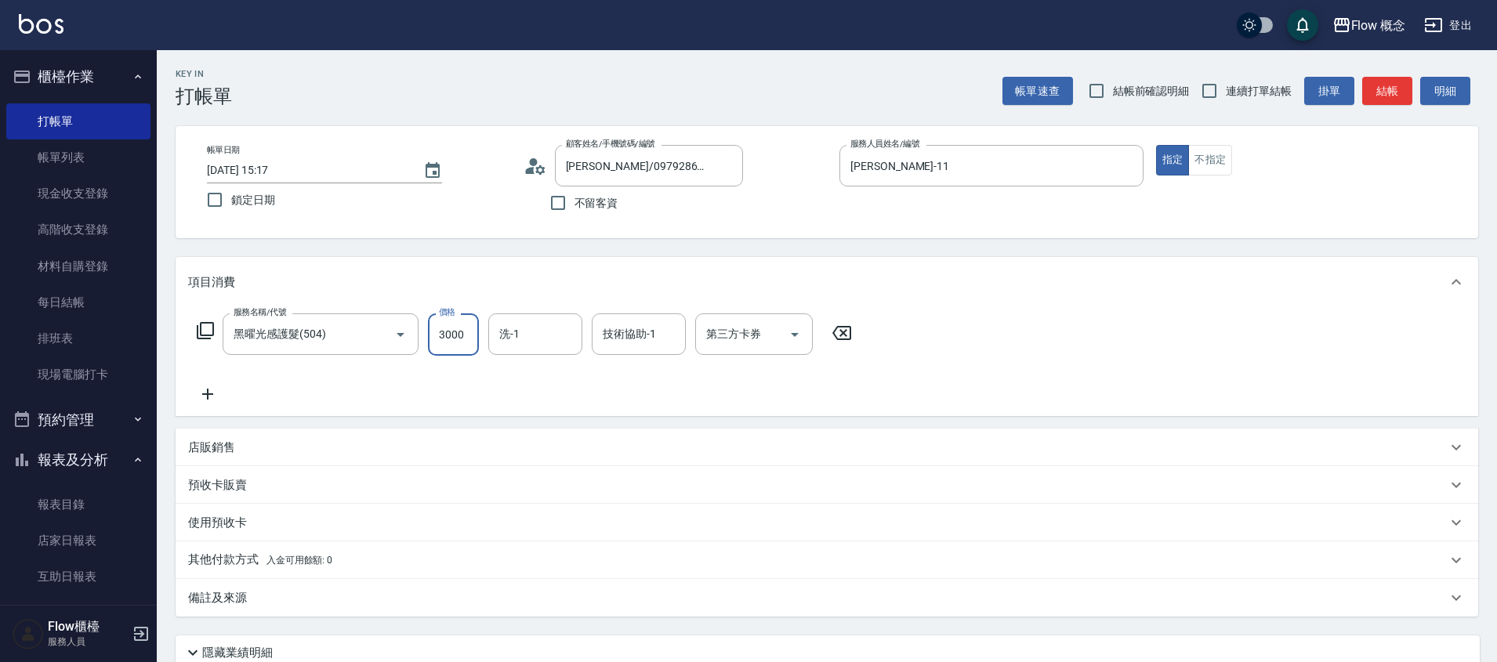
click at [461, 327] on input "3000" at bounding box center [453, 334] width 51 height 42
type input "2400"
click at [685, 386] on div "服務名稱/代號 黑曜光感護髮(504) 服務名稱/代號 價格 2400 價格 洗-1 洗-1 技術協助-1 技術協助-1 第三方卡券 第三方卡券" at bounding box center [524, 358] width 673 height 90
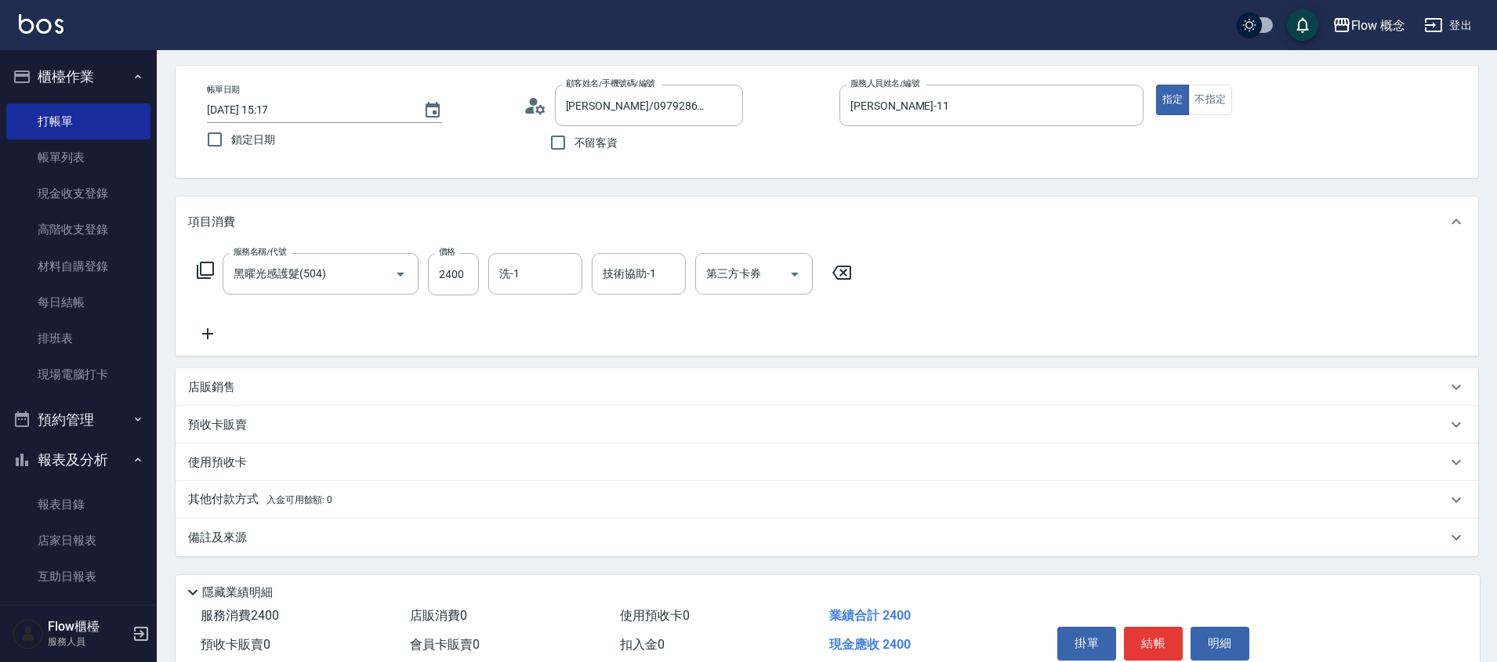
scroll to position [78, 0]
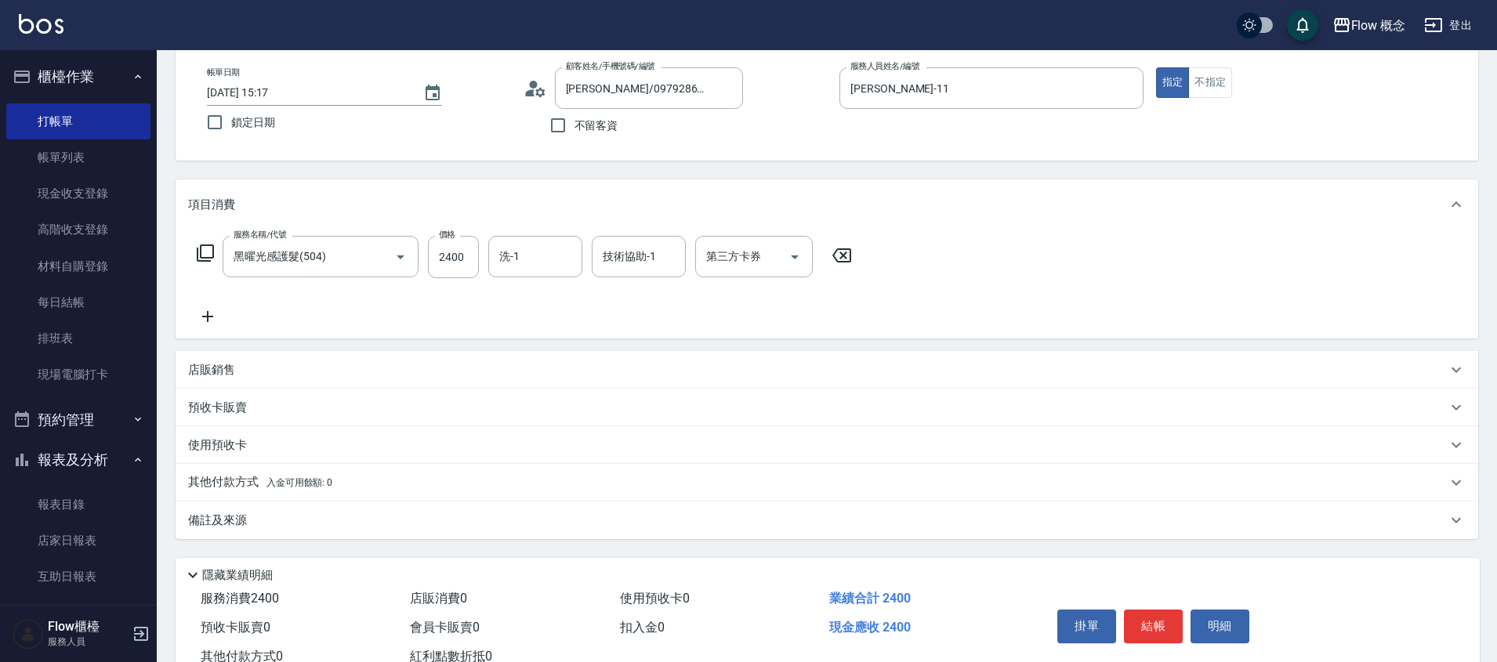
click at [469, 487] on div "其他付款方式 入金可用餘額: 0" at bounding box center [817, 482] width 1258 height 17
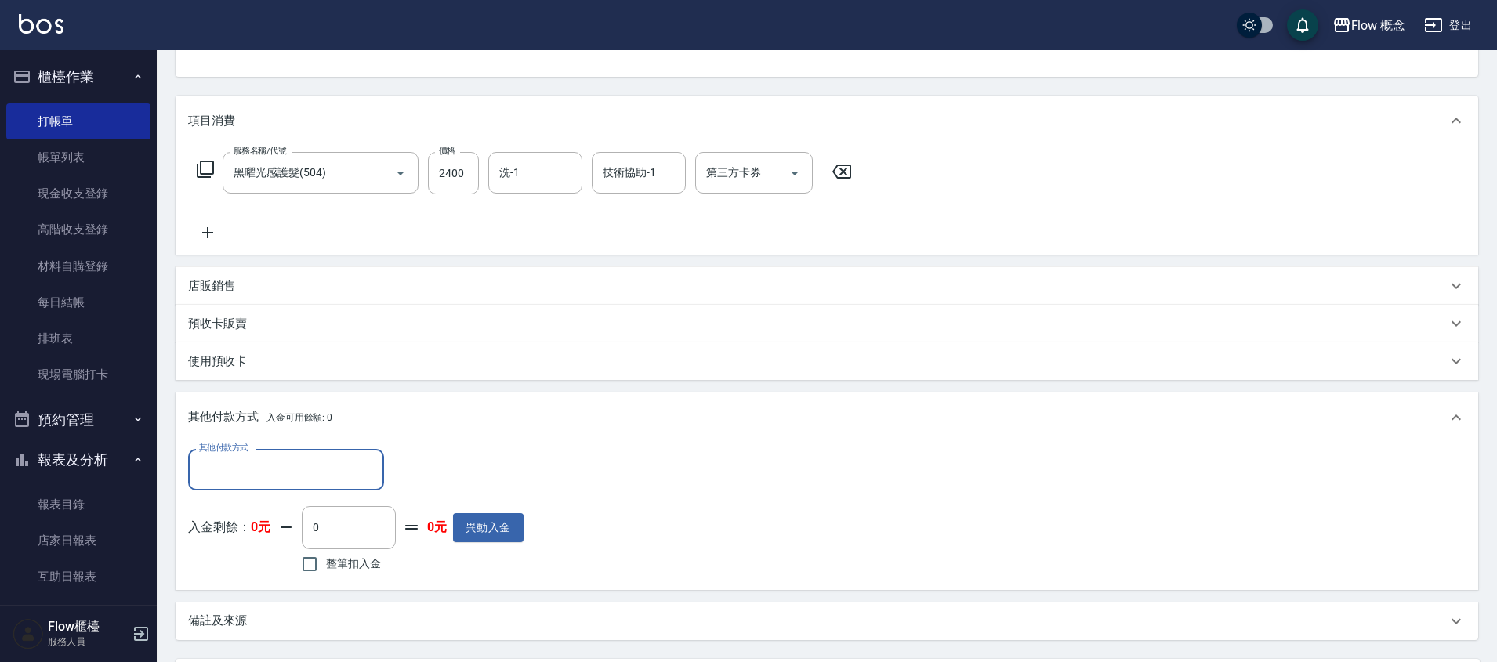
scroll to position [162, 0]
click at [258, 484] on div "其他付款方式" at bounding box center [286, 469] width 196 height 42
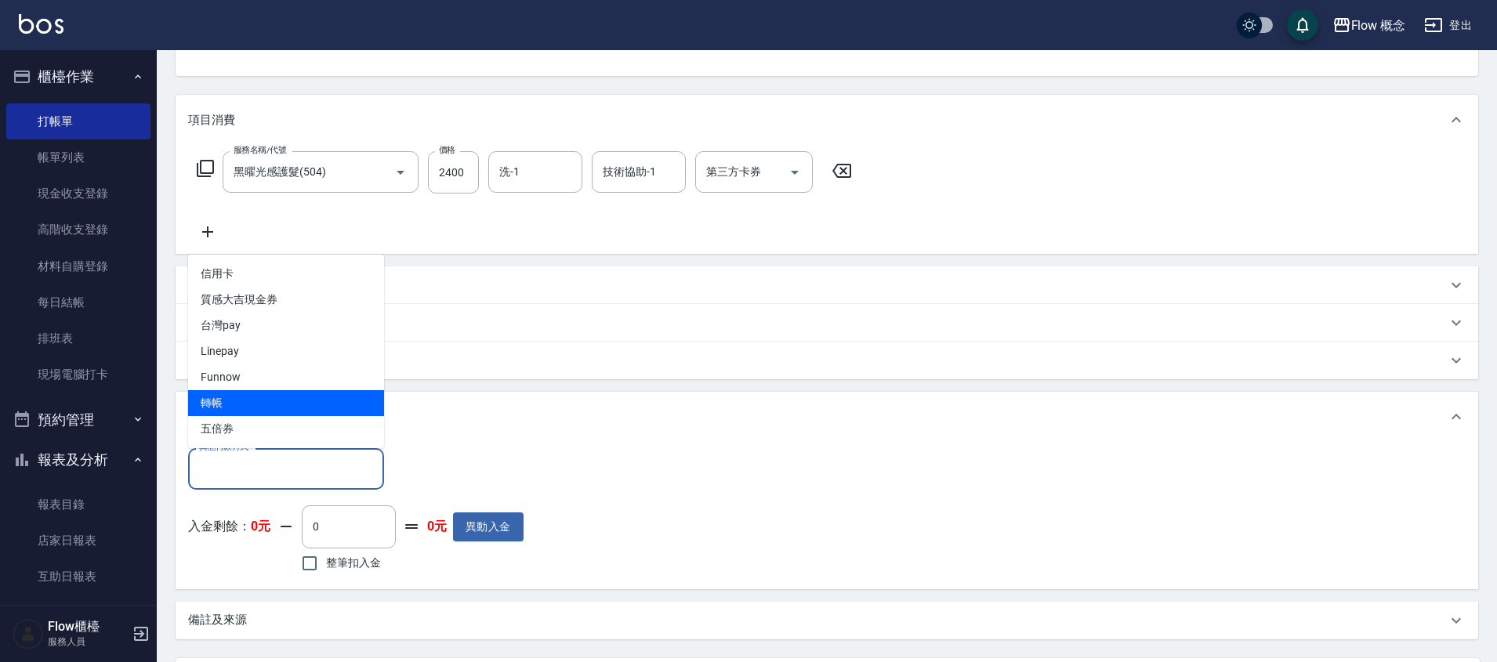
click at [243, 404] on span "轉帳" at bounding box center [286, 403] width 196 height 26
type input "轉帳"
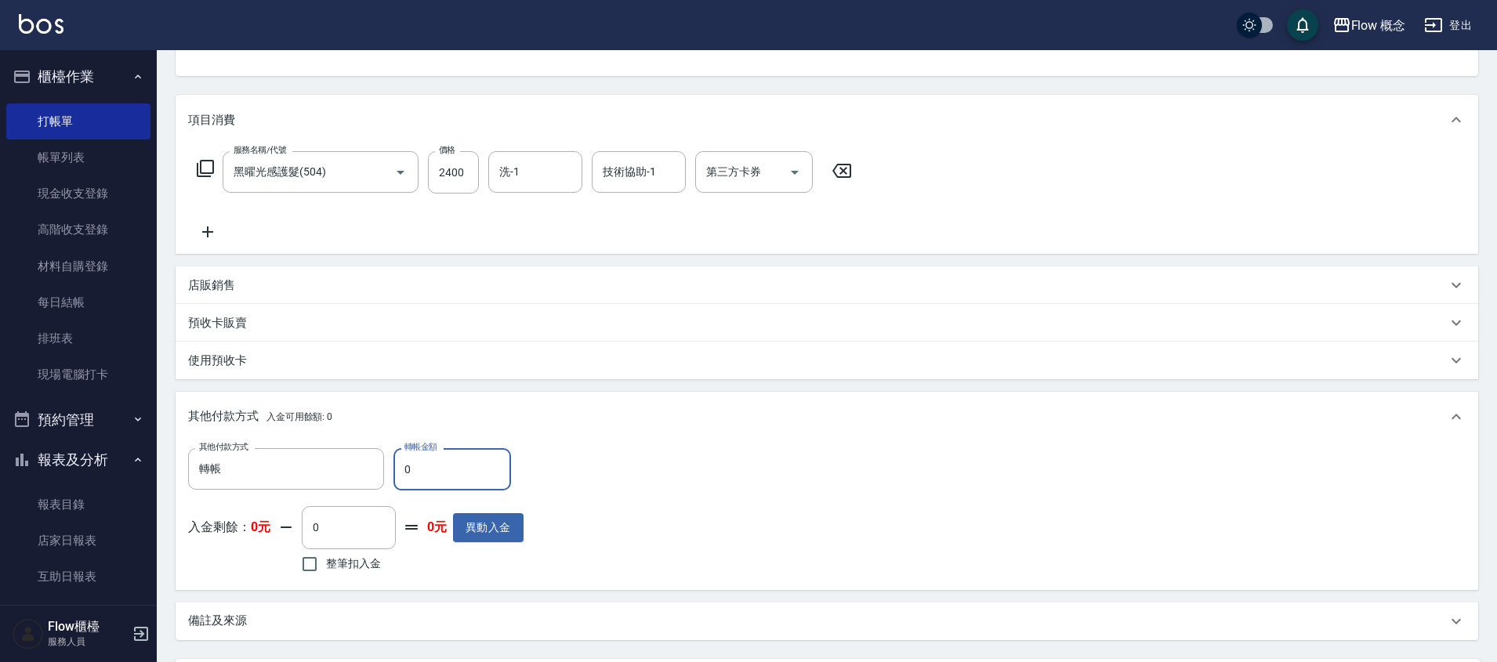
click at [479, 479] on input "0" at bounding box center [452, 469] width 118 height 42
type input "2400"
click at [789, 443] on div "其他付款方式 轉帳 其他付款方式 轉帳金額 2400 轉帳金額 入金剩餘： 0元 0 ​ 整筆扣入金 0元 異動入金" at bounding box center [827, 515] width 1302 height 147
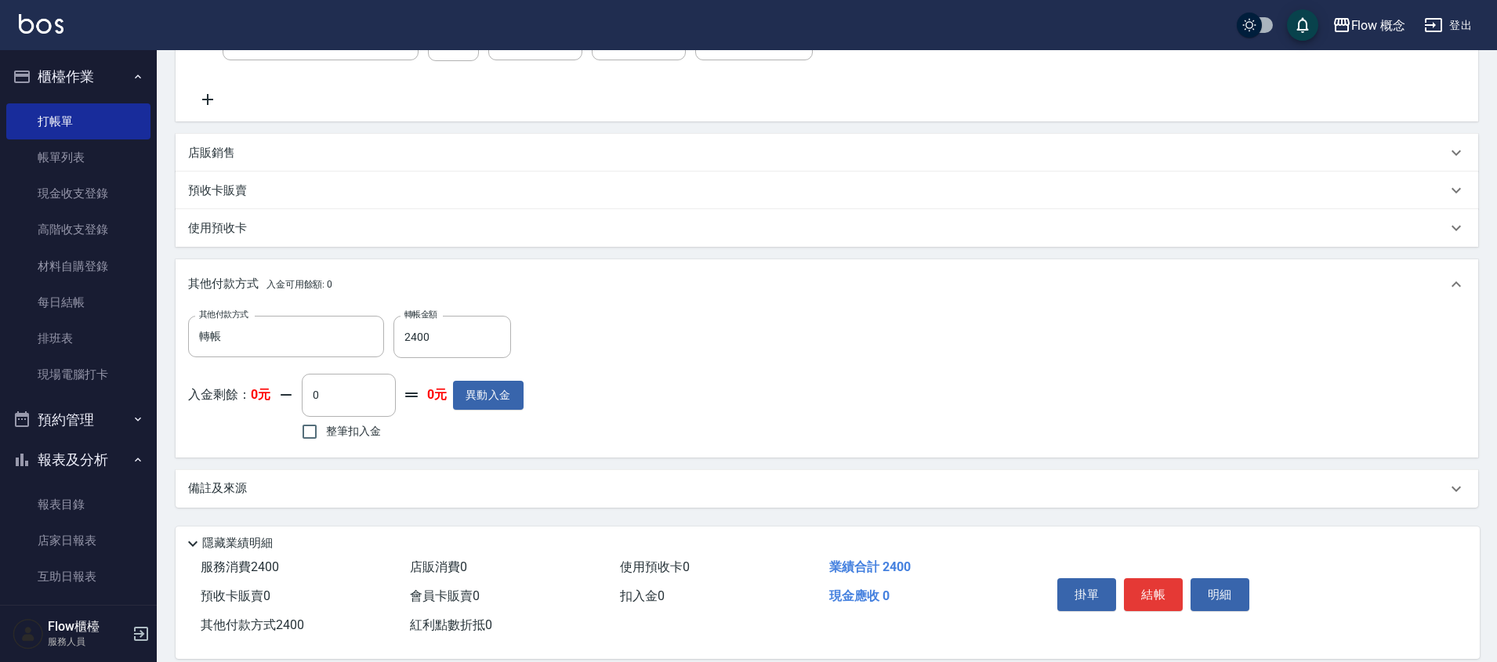
scroll to position [317, 0]
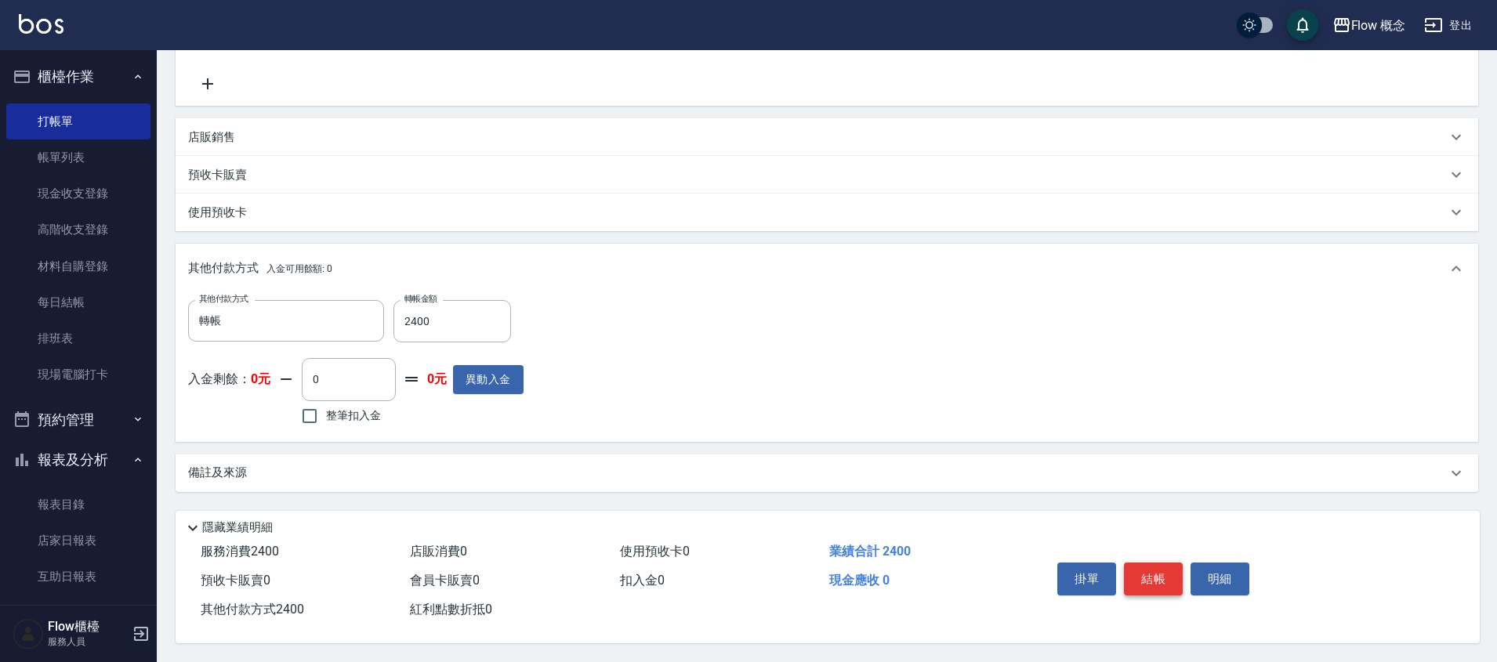
click at [1138, 570] on button "結帳" at bounding box center [1153, 579] width 59 height 33
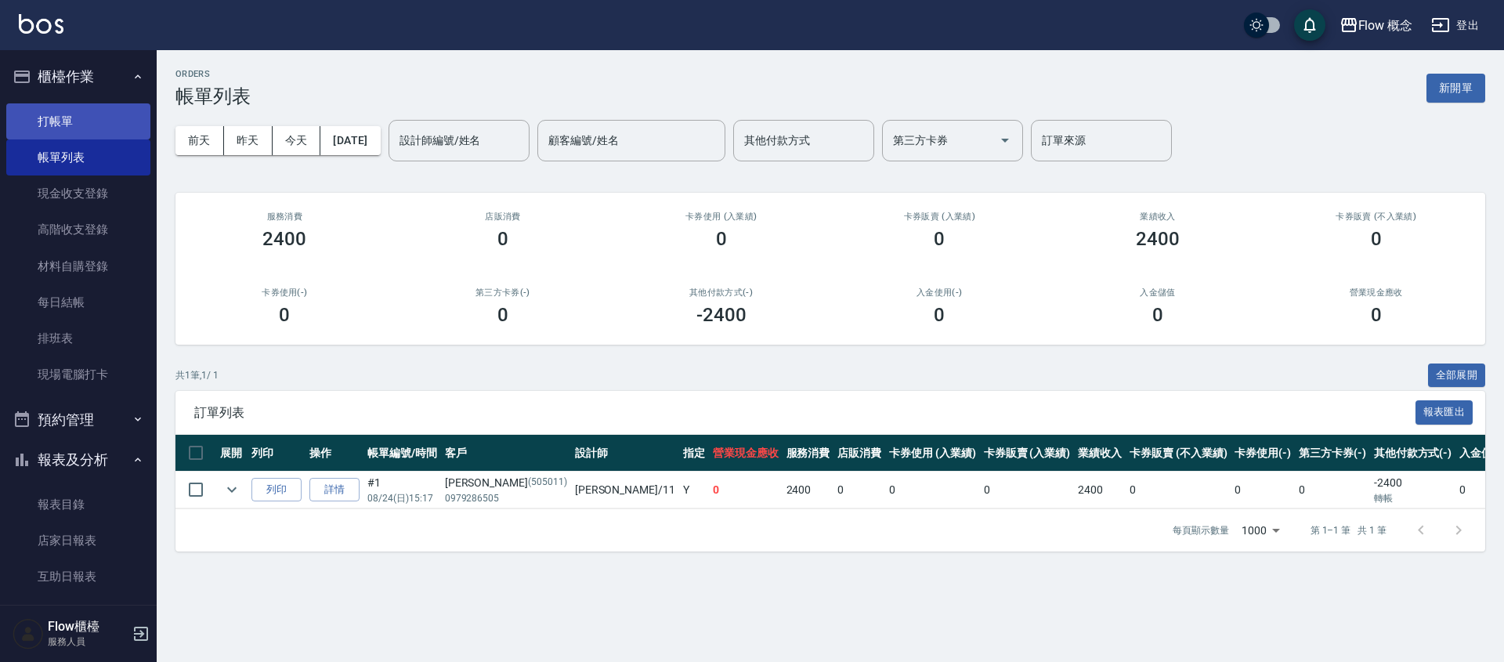
click at [105, 128] on link "打帳單" at bounding box center [78, 121] width 144 height 36
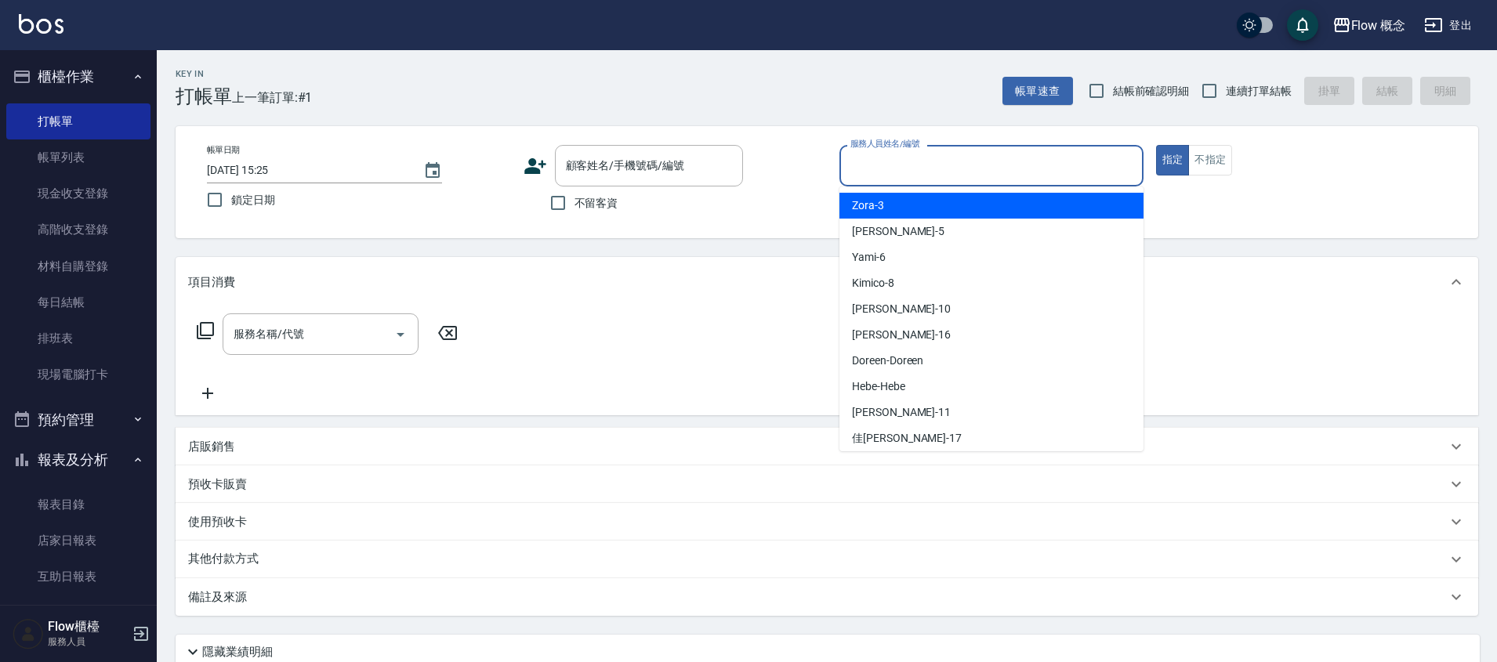
click at [984, 157] on input "服務人員姓名/編號" at bounding box center [991, 165] width 290 height 27
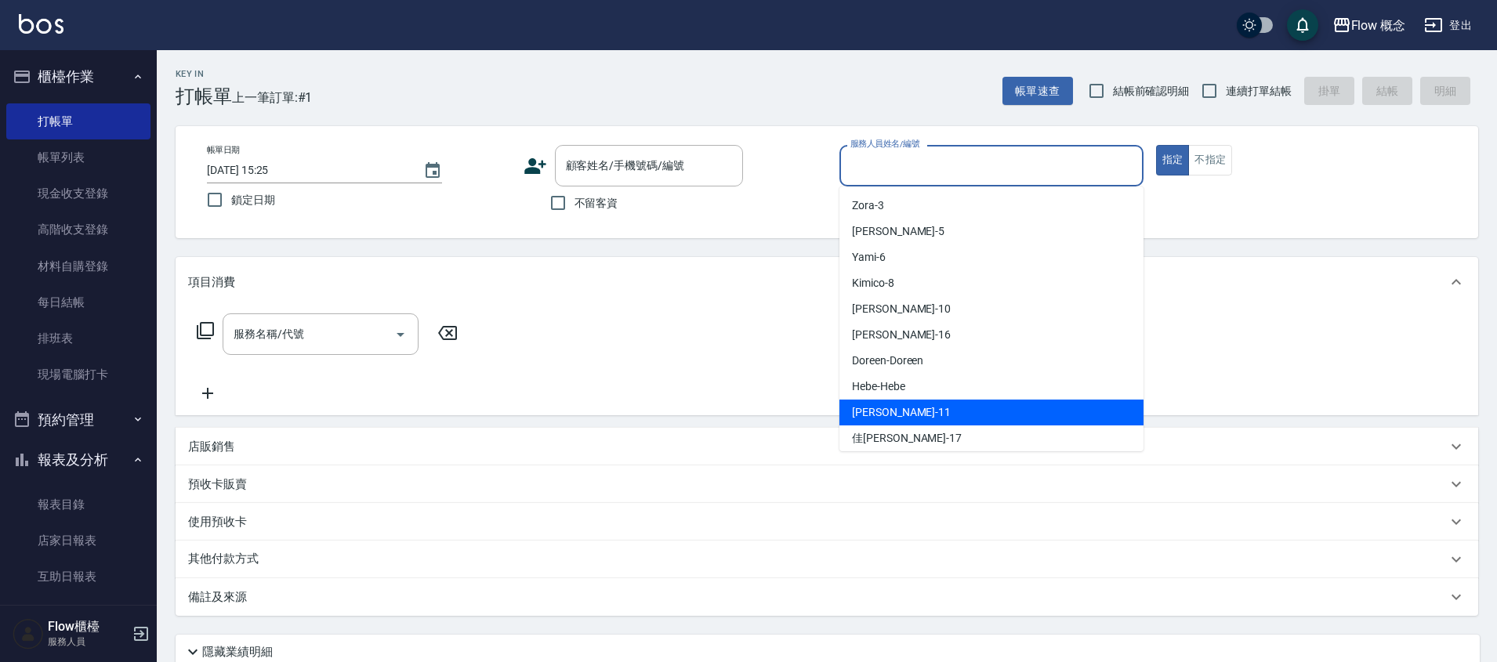
click at [873, 412] on span "[PERSON_NAME] -11" at bounding box center [901, 412] width 99 height 16
type input "[PERSON_NAME]-11"
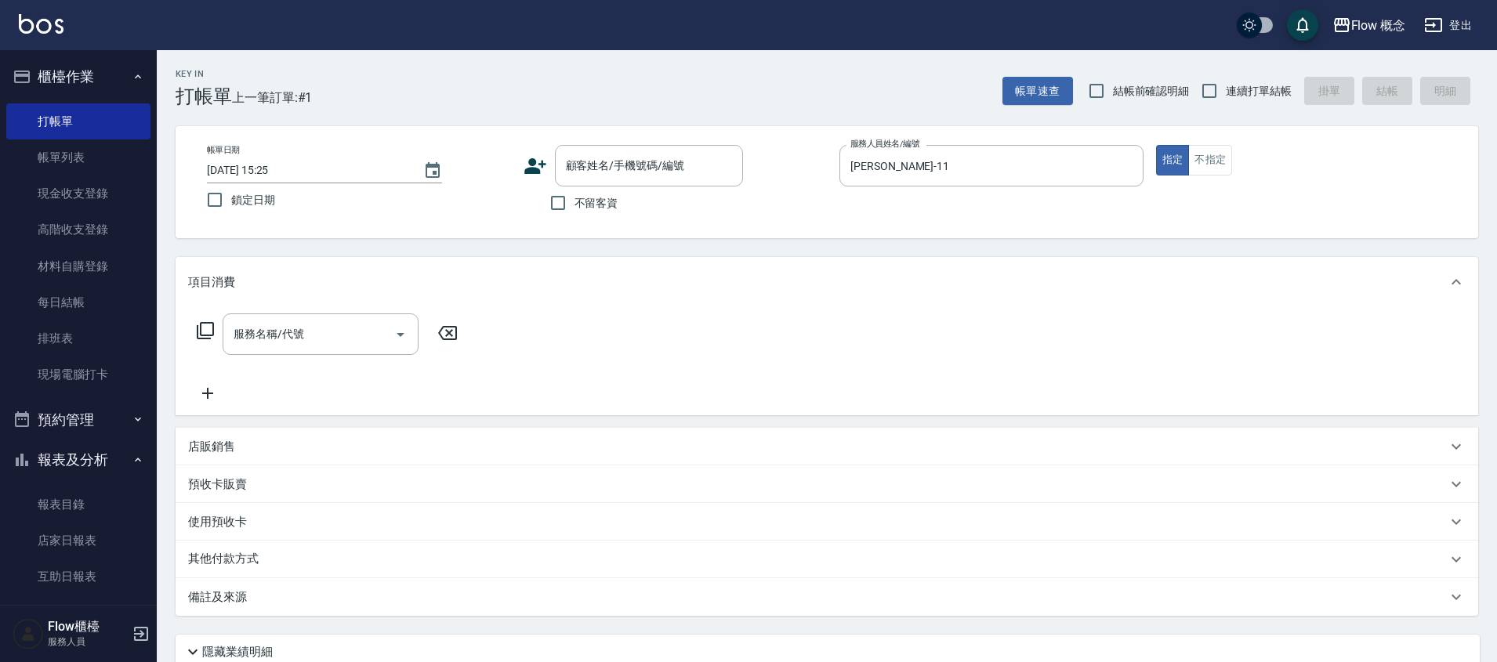
click at [577, 190] on label "不留客資" at bounding box center [579, 202] width 77 height 33
click at [574, 190] on input "不留客資" at bounding box center [557, 202] width 33 height 33
checkbox input "true"
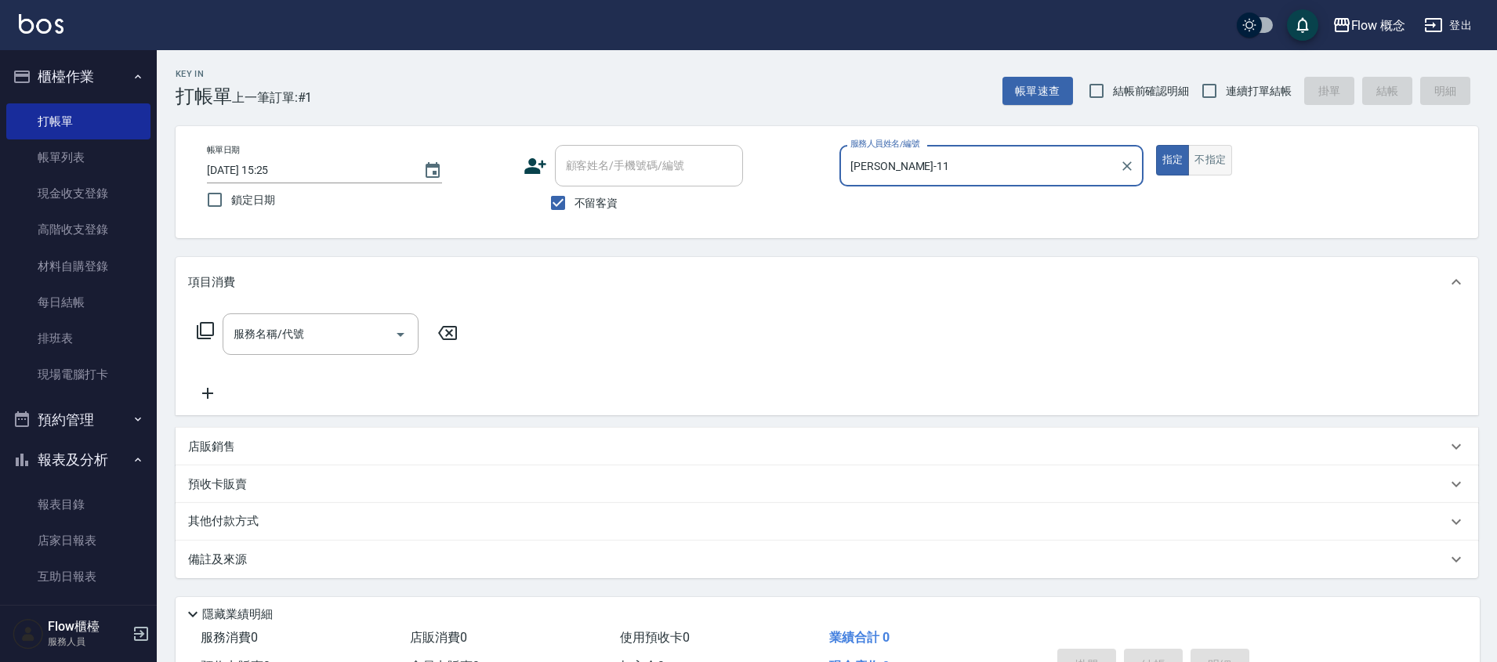
click at [1211, 156] on button "不指定" at bounding box center [1210, 160] width 44 height 31
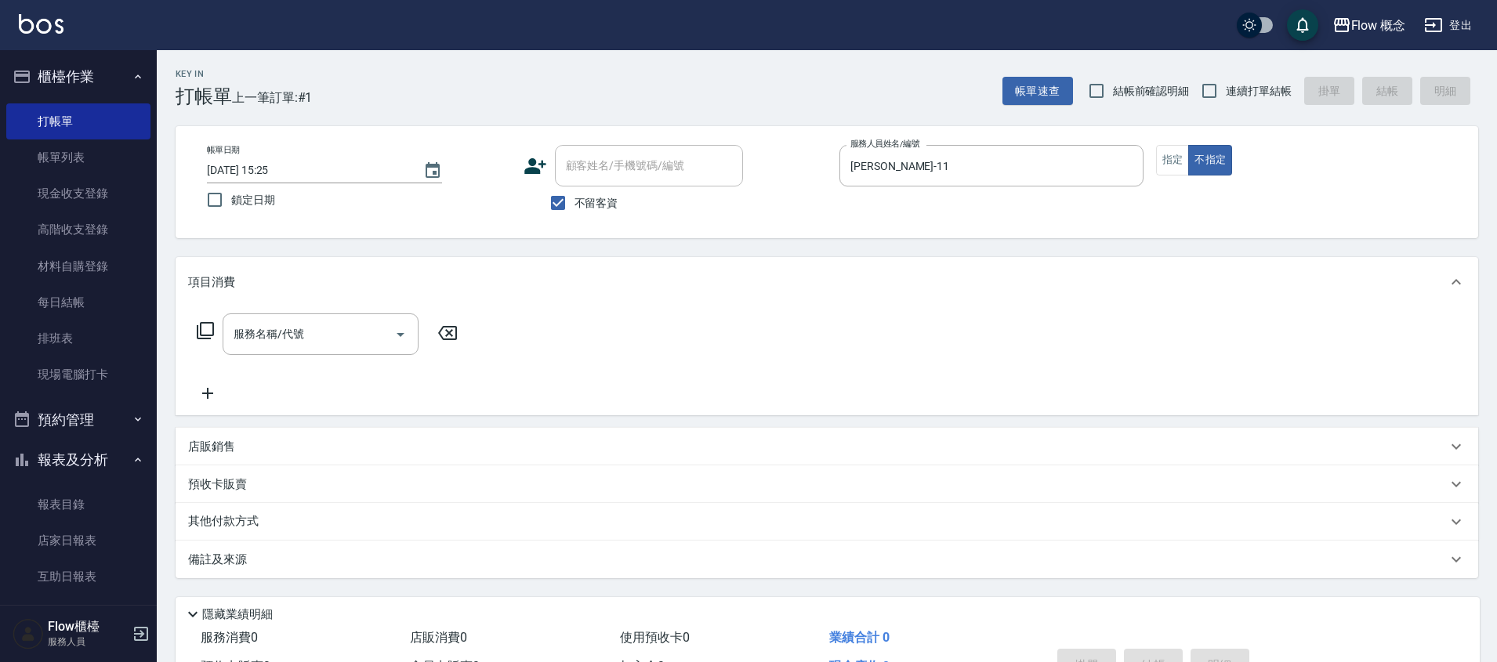
click at [201, 316] on div "服務名稱/代號 服務名稱/代號" at bounding box center [327, 334] width 279 height 42
click at [201, 321] on icon at bounding box center [205, 330] width 19 height 19
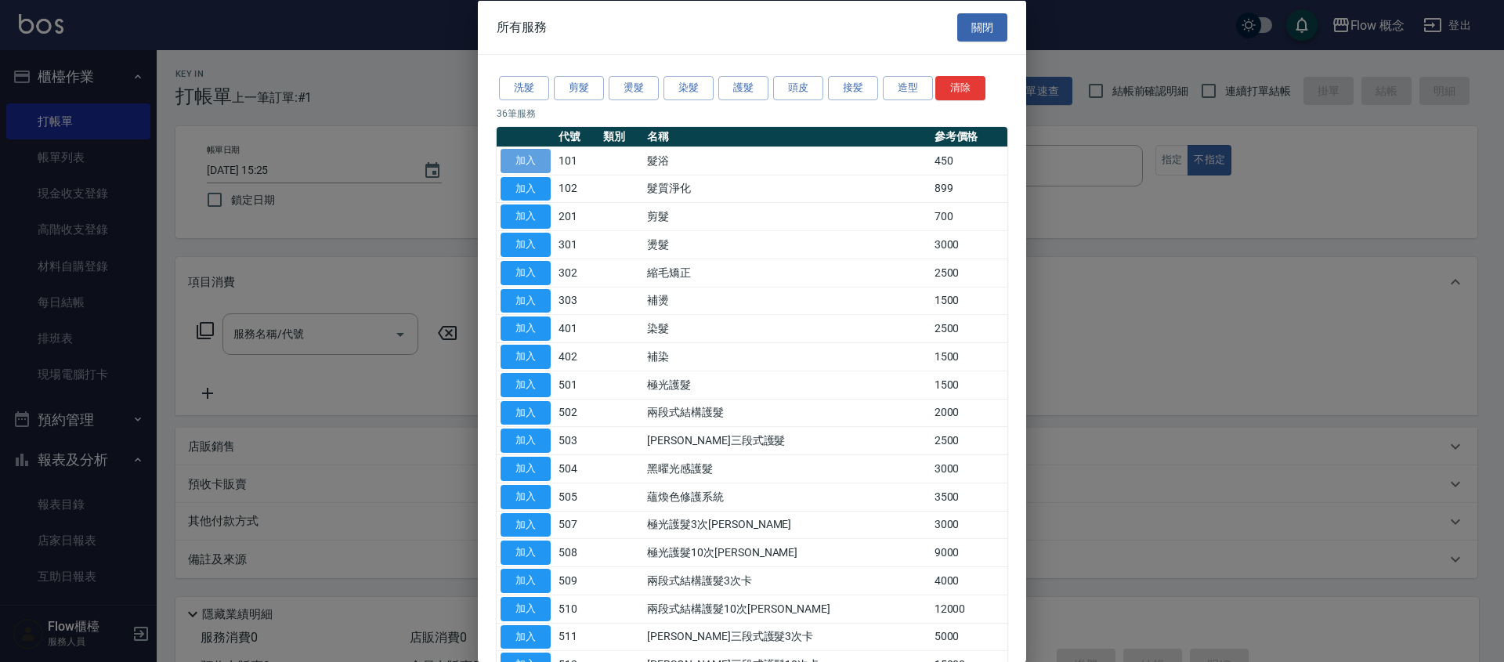
click at [511, 159] on button "加入" at bounding box center [526, 160] width 50 height 24
type input "髮浴 (101)"
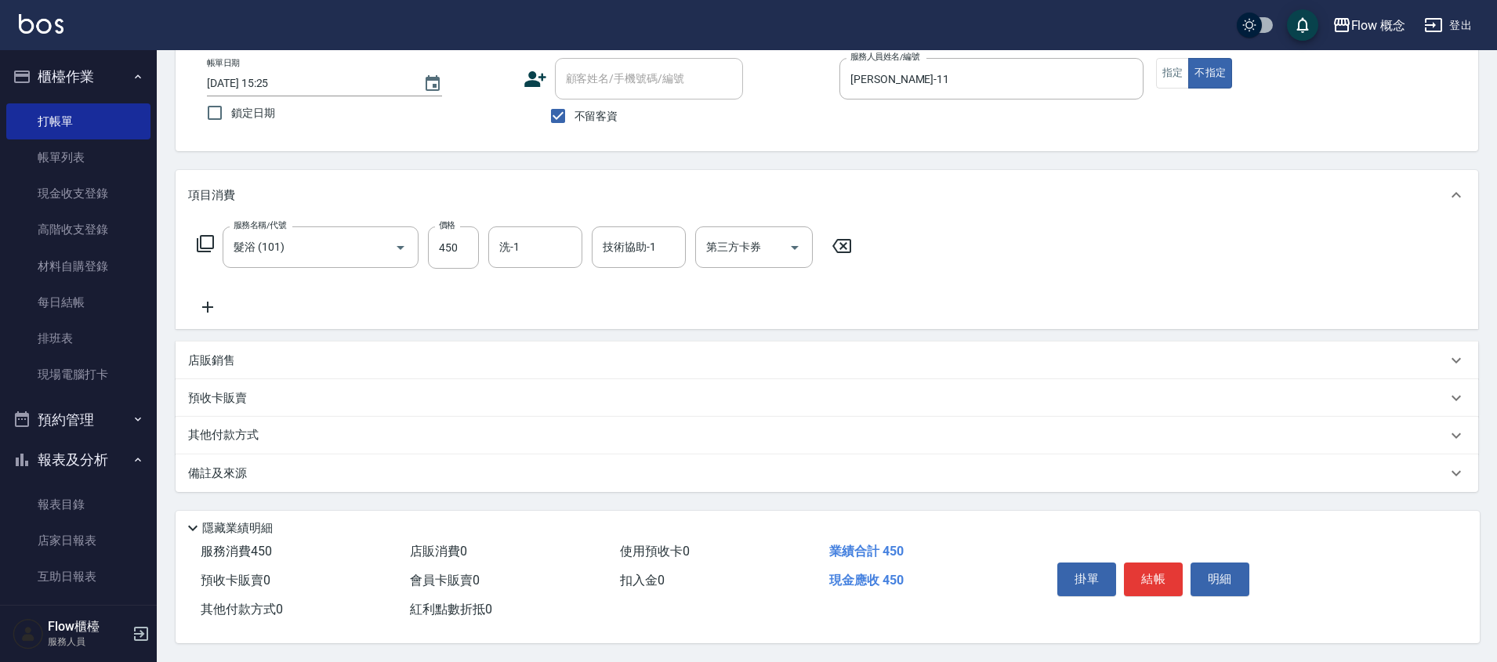
scroll to position [94, 0]
click at [1153, 566] on button "結帳" at bounding box center [1153, 579] width 59 height 33
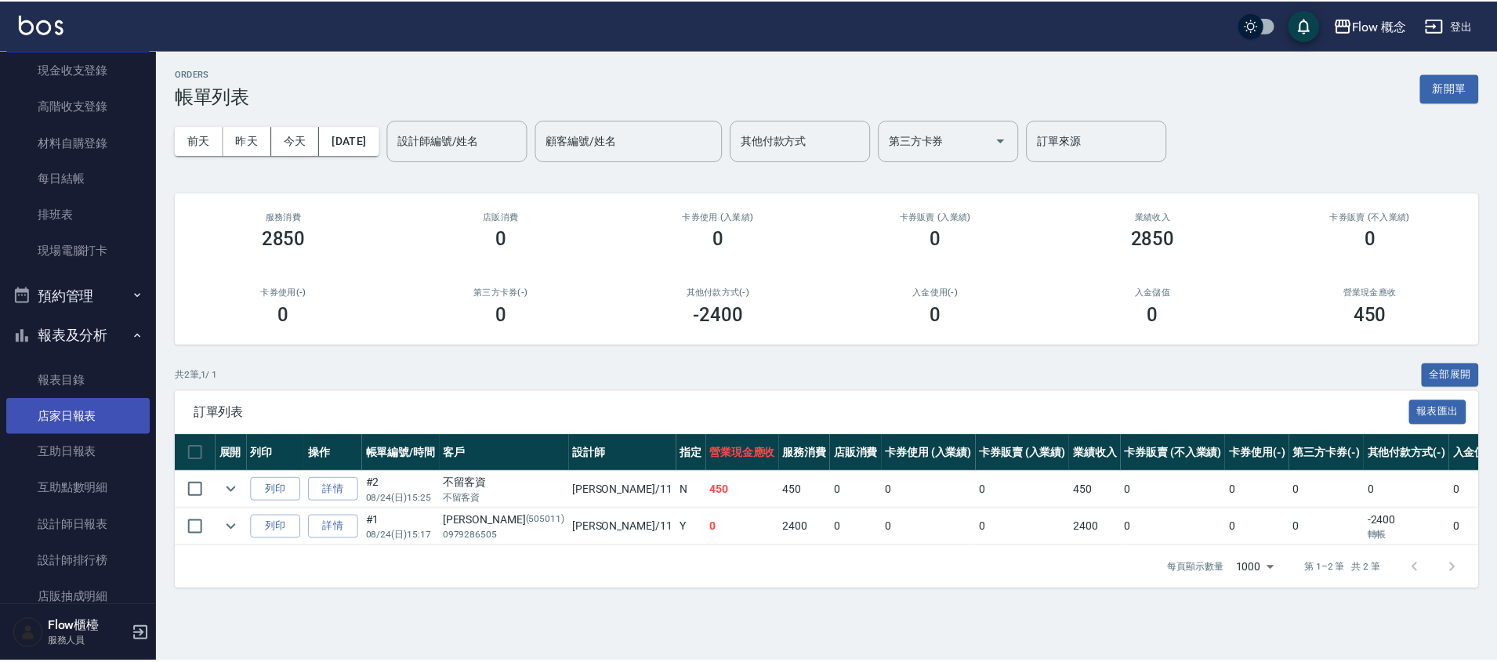
scroll to position [125, 0]
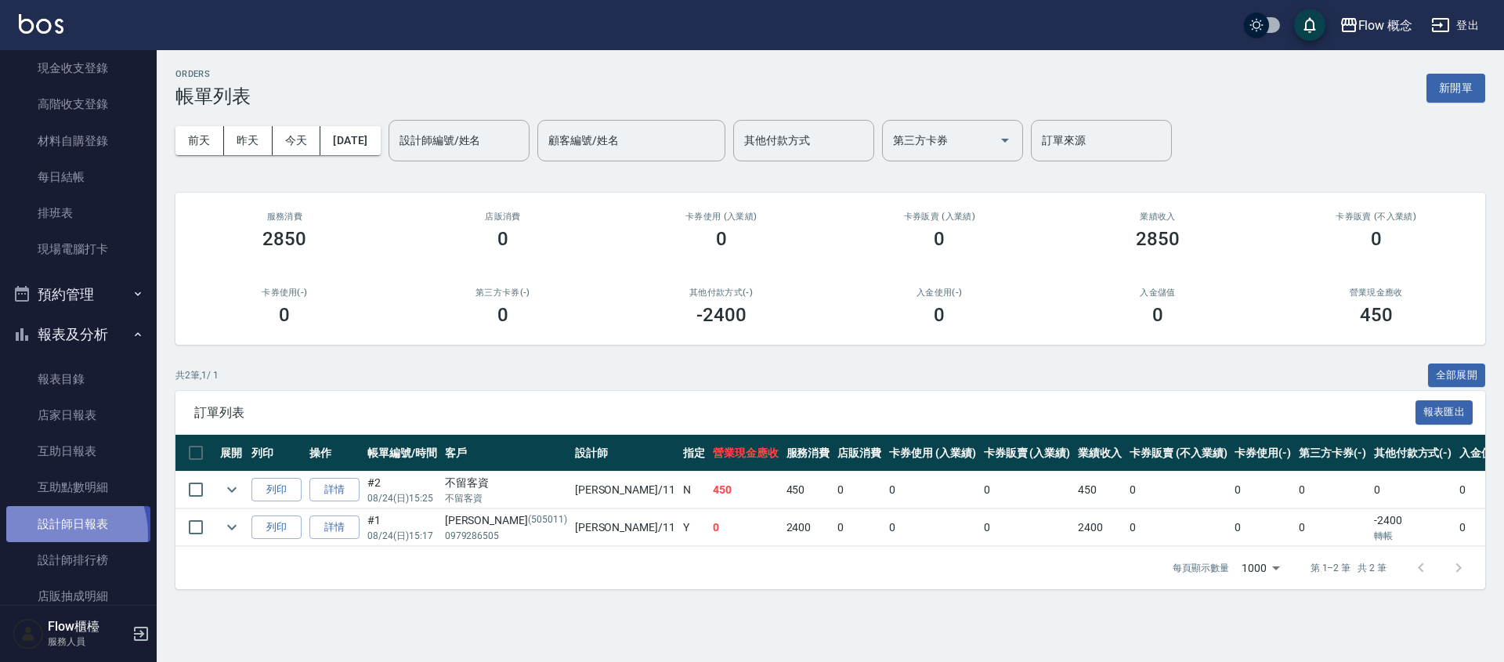
click at [56, 534] on link "設計師日報表" at bounding box center [78, 524] width 144 height 36
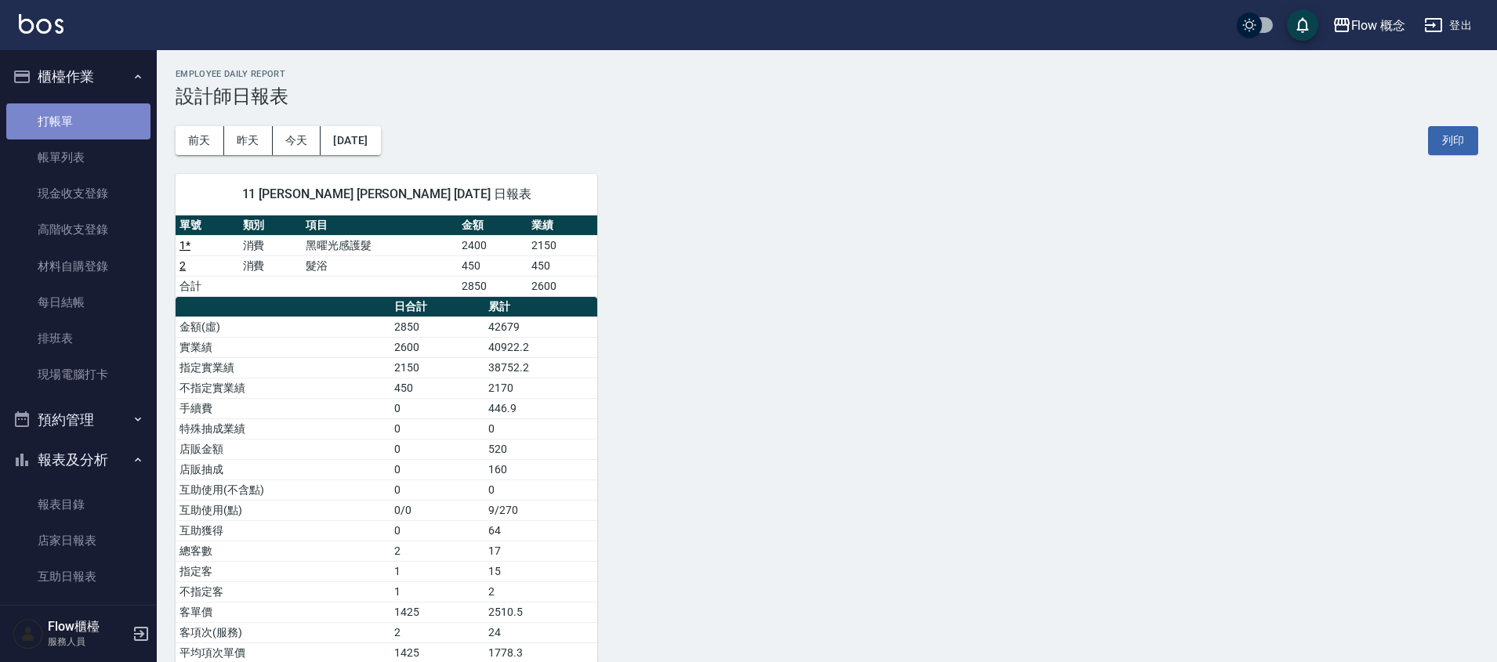
click at [127, 106] on link "打帳單" at bounding box center [78, 121] width 144 height 36
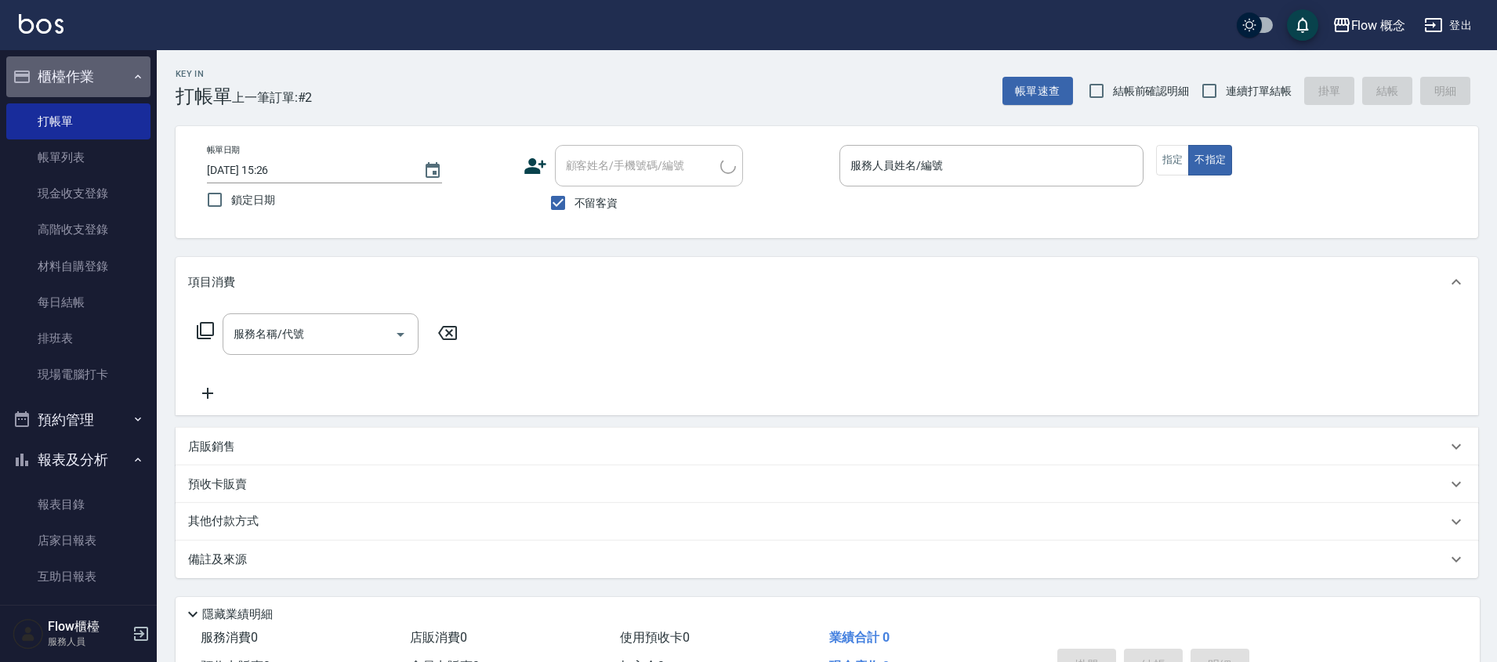
click at [107, 75] on button "櫃檯作業" at bounding box center [78, 76] width 144 height 41
